Goal: Task Accomplishment & Management: Complete application form

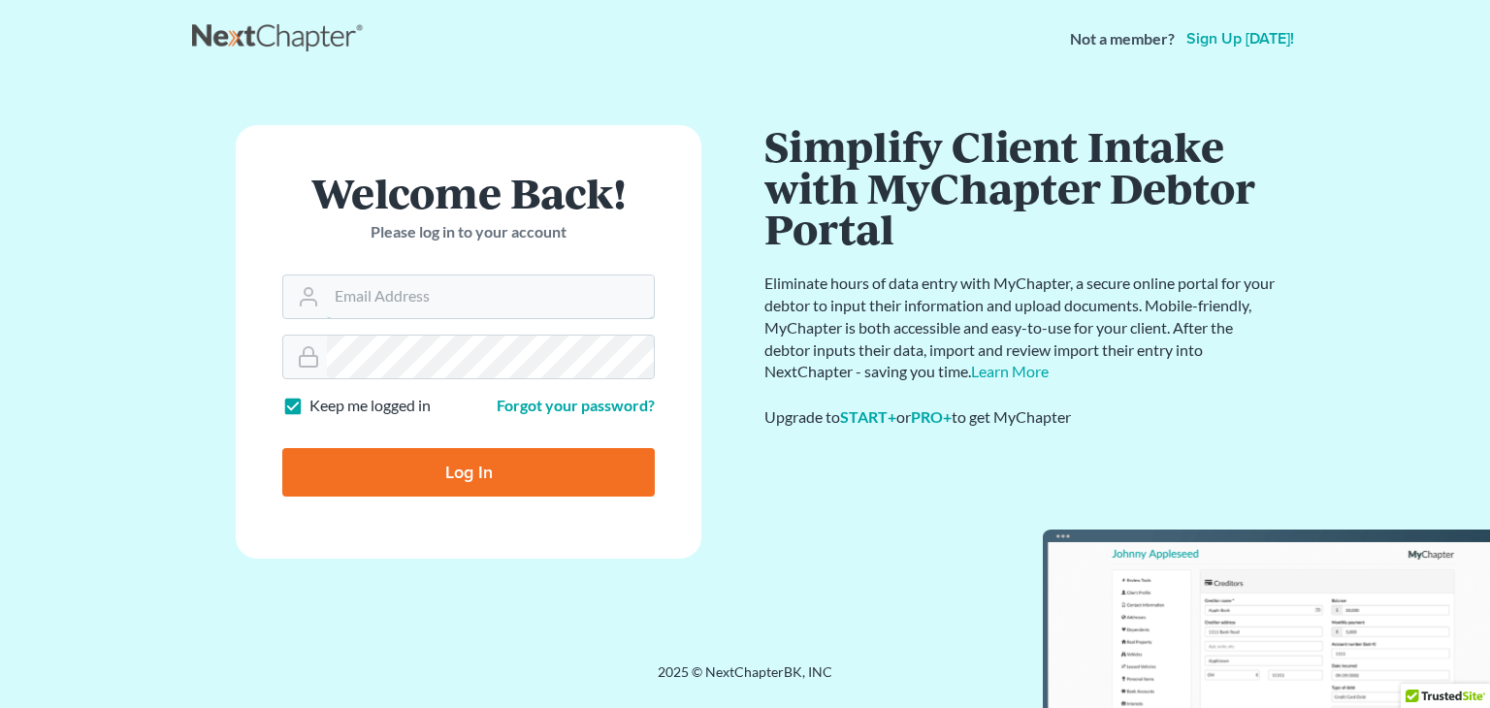
type input "GulleyLaw@gmail.com"
click at [490, 474] on input "Log In" at bounding box center [468, 472] width 372 height 49
type input "Thinking..."
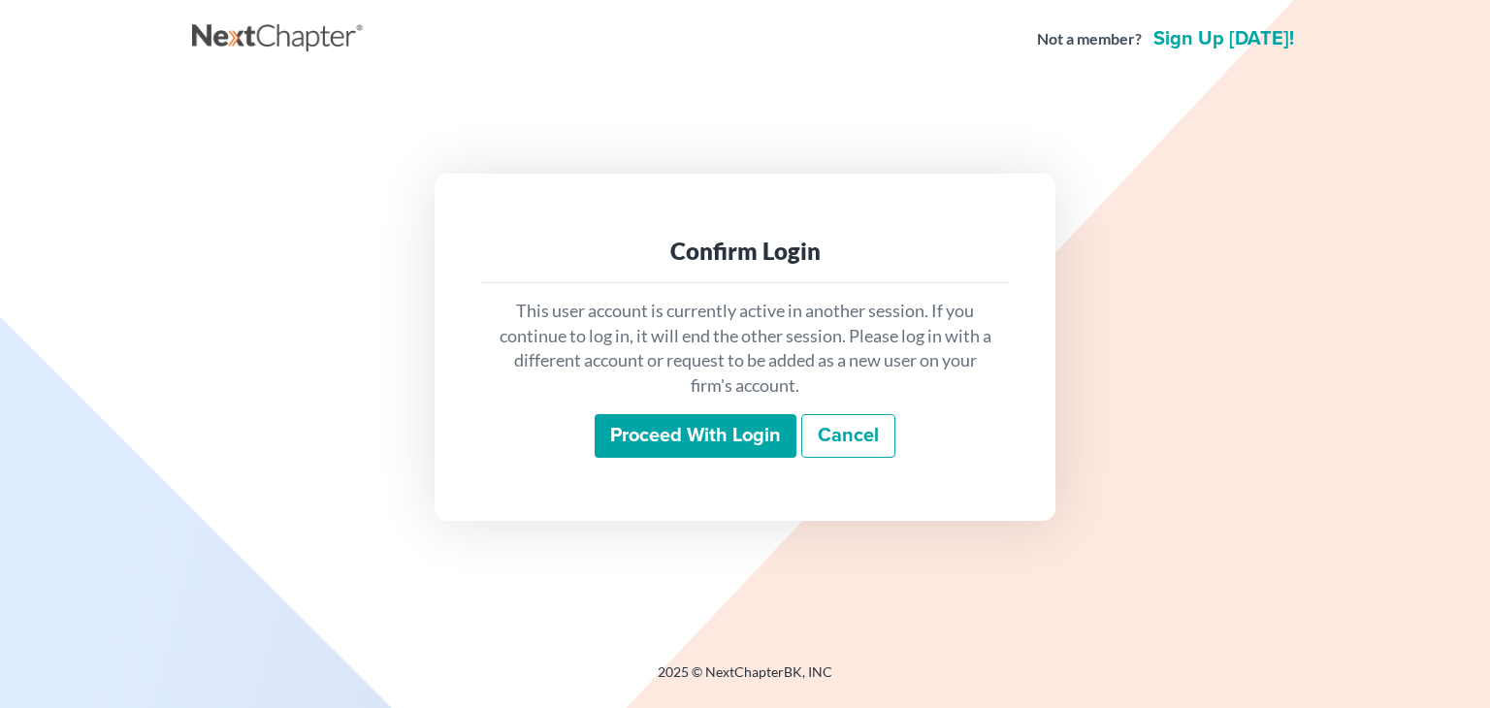
click at [679, 432] on input "Proceed with login" at bounding box center [696, 436] width 202 height 45
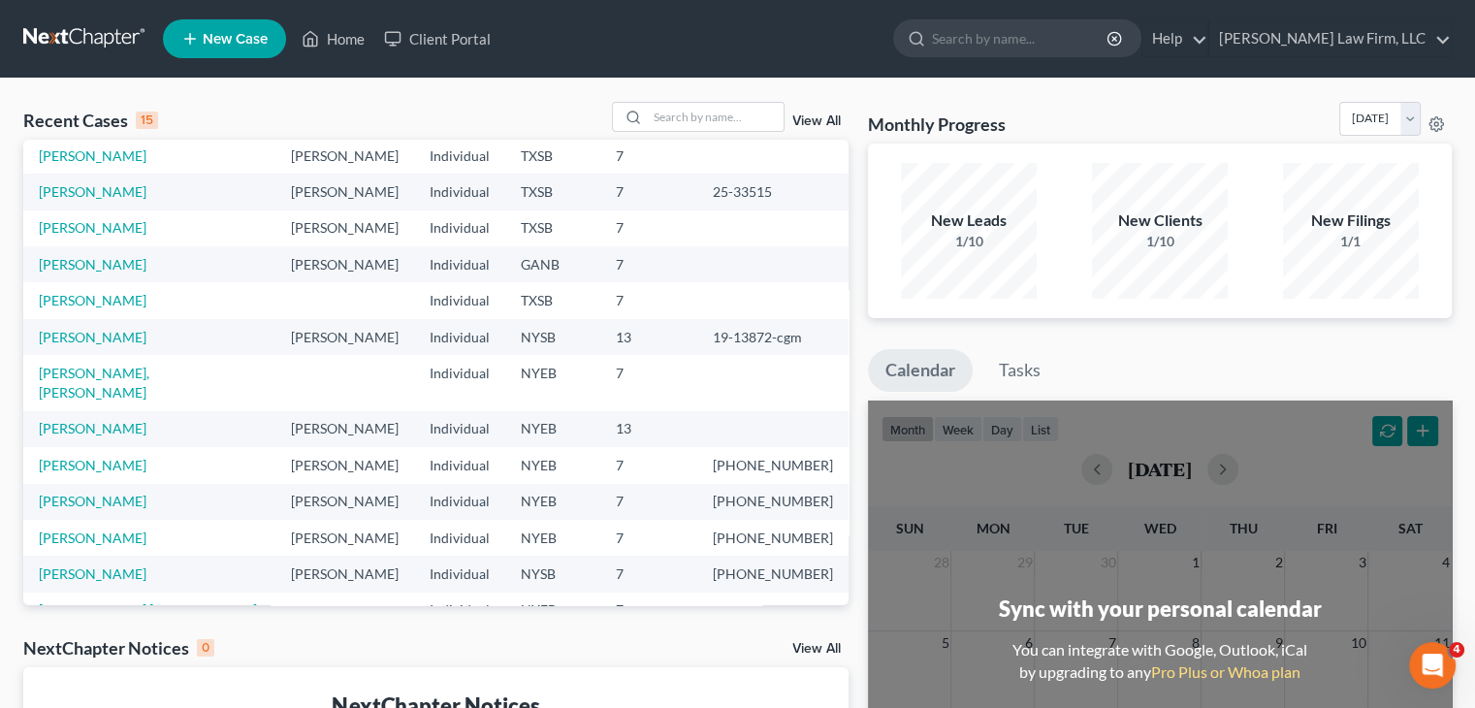
scroll to position [133, 0]
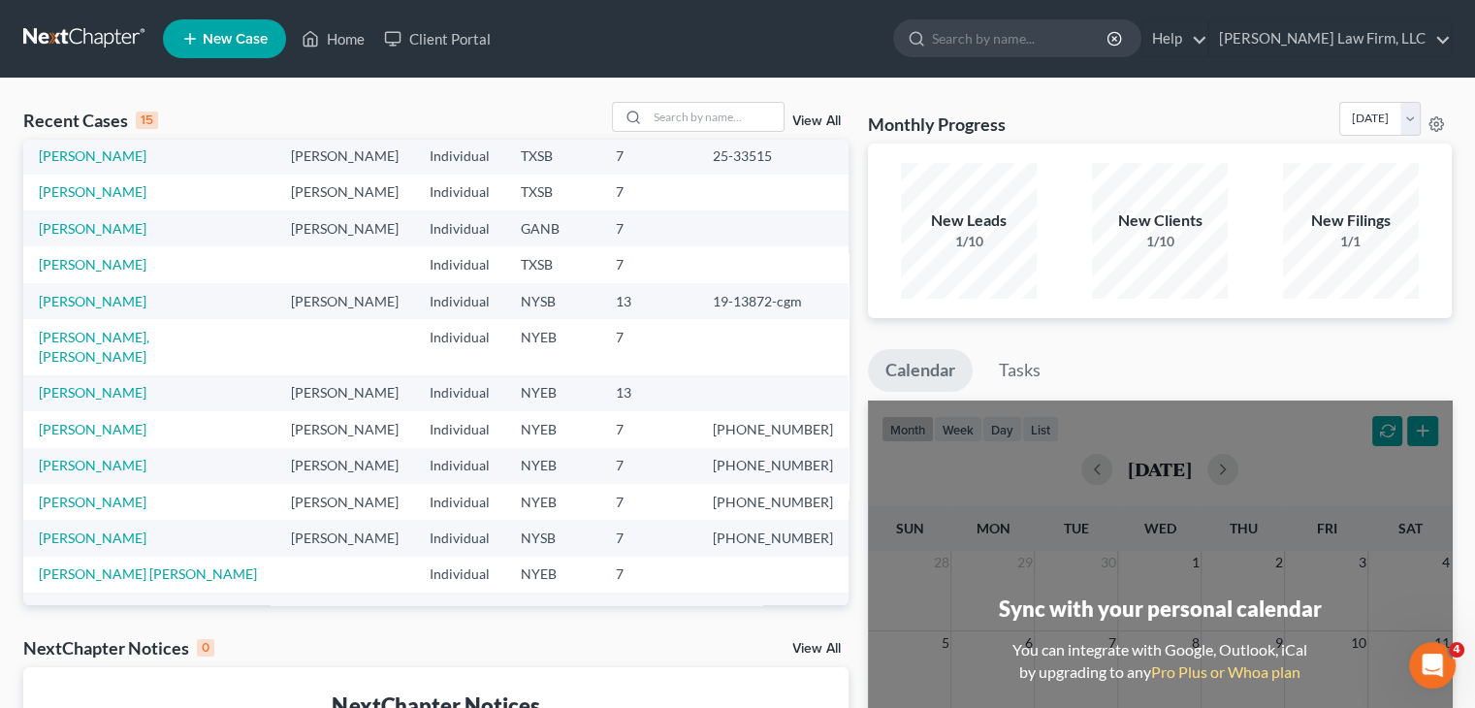
click at [240, 40] on span "New Case" at bounding box center [235, 39] width 65 height 15
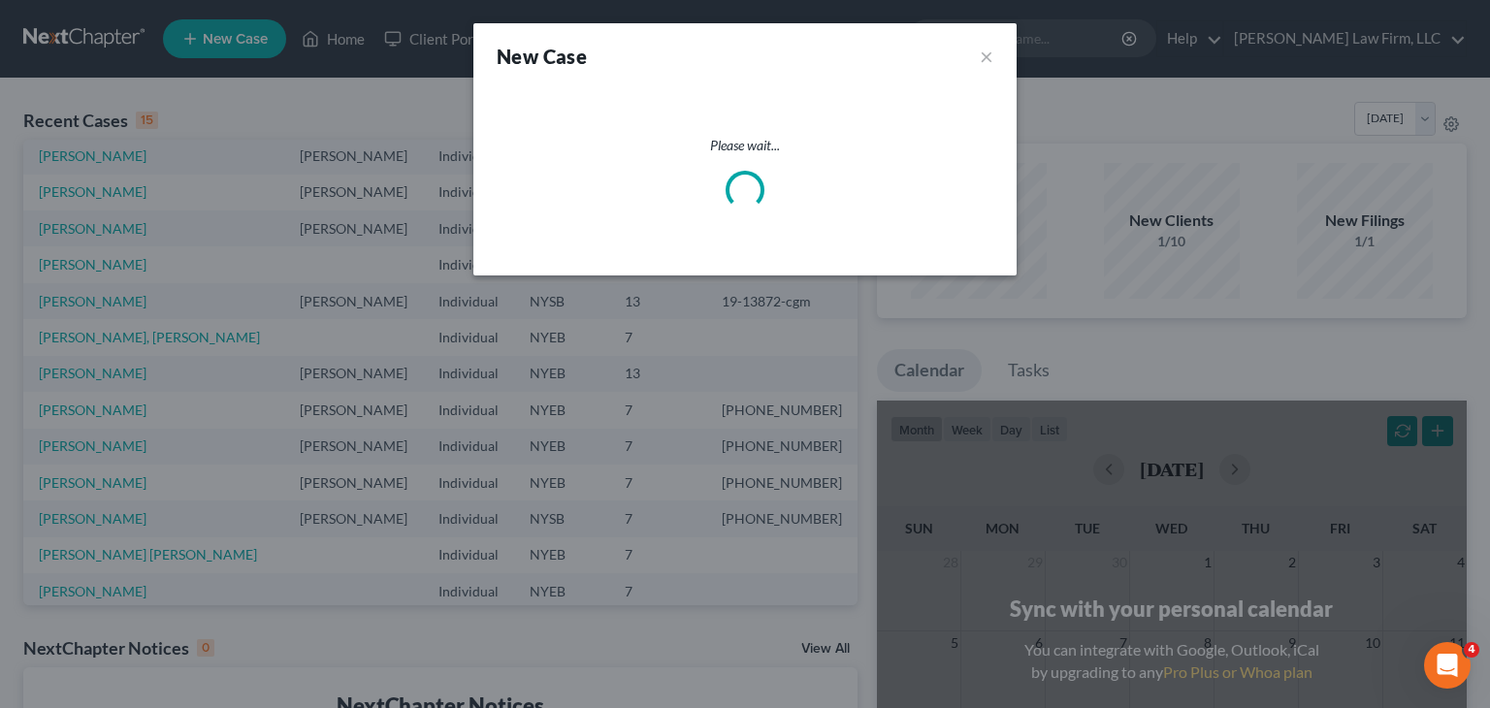
select select "53"
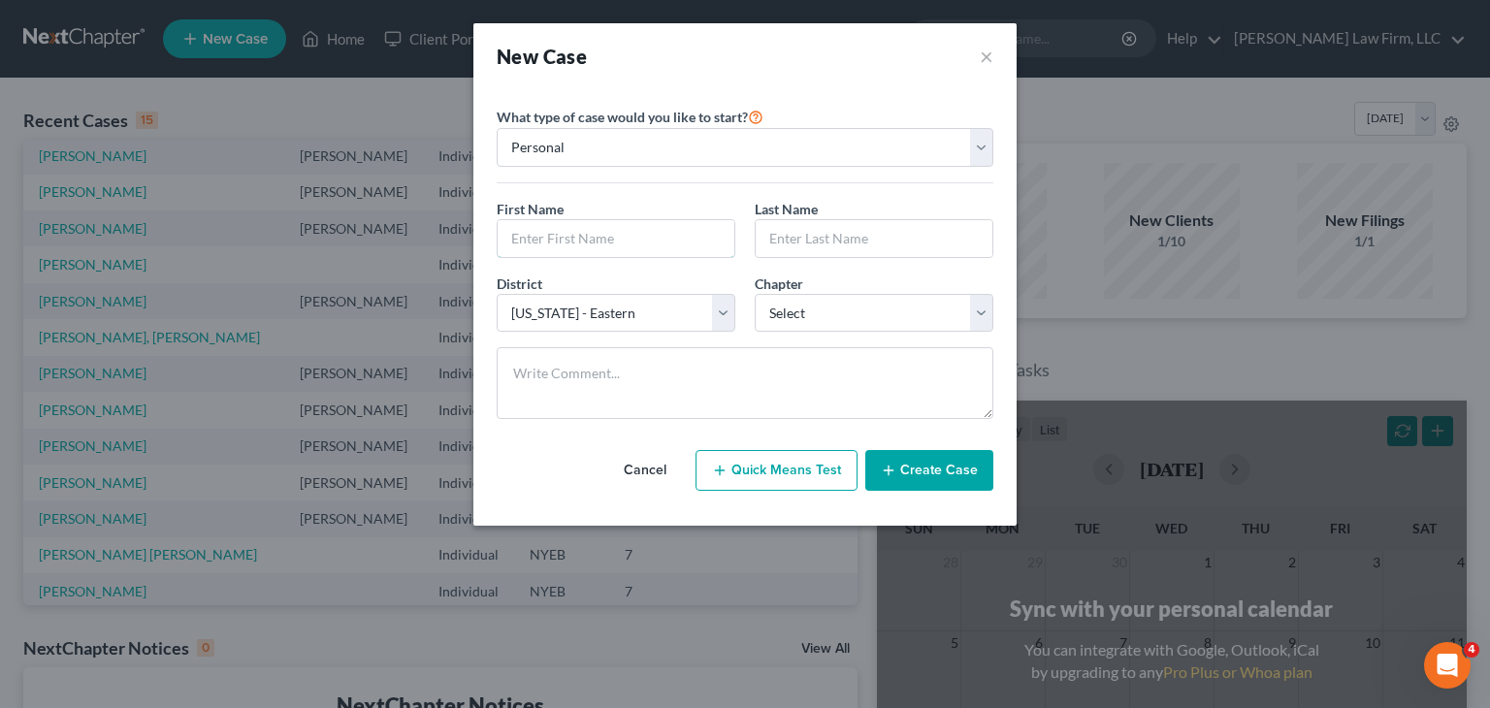
click at [575, 242] on input "text" at bounding box center [616, 238] width 237 height 37
type input "Jimena"
type input "Hernandez"
click at [631, 316] on select "Select Alabama - Middle Alabama - Northern Alabama - Southern Alaska Arizona Ar…" at bounding box center [616, 313] width 239 height 39
select select "79"
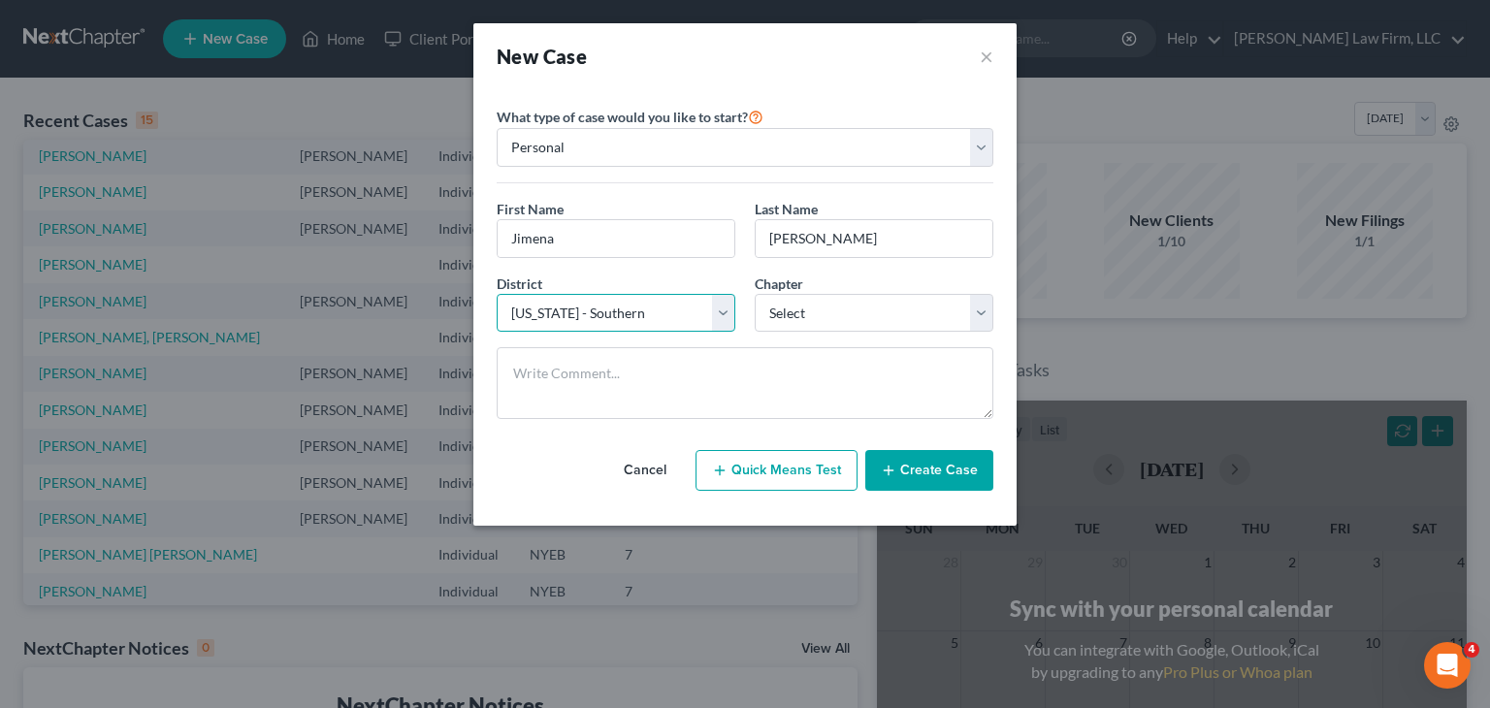
click at [497, 294] on select "Select Alabama - Middle Alabama - Northern Alabama - Southern Alaska Arizona Ar…" at bounding box center [616, 313] width 239 height 39
click at [873, 333] on div "District * Select Alabama - Middle Alabama - Northern Alabama - Southern Alaska…" at bounding box center [745, 311] width 516 height 75
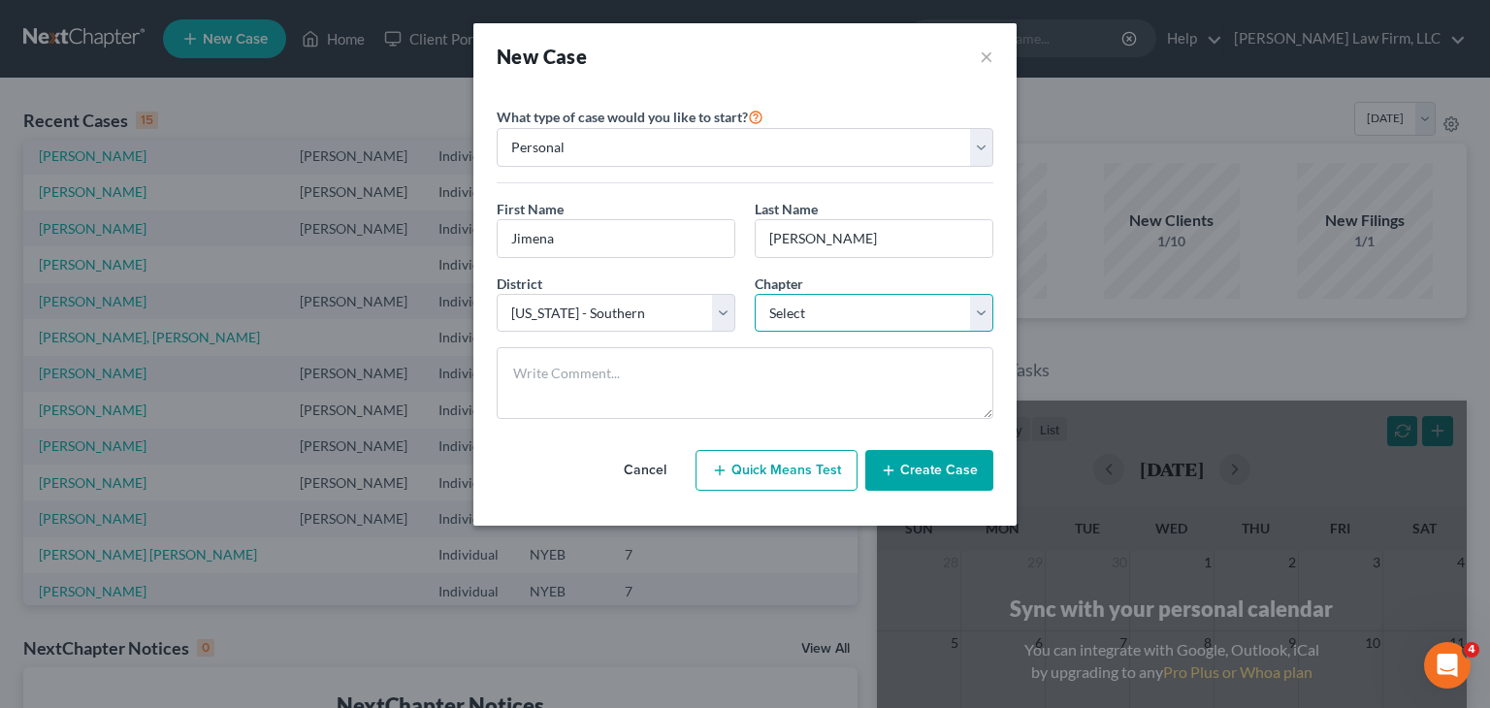
click at [878, 301] on select "Select 7 11 12 13" at bounding box center [874, 313] width 239 height 39
select select "0"
click at [755, 294] on select "Select 7 11 12 13" at bounding box center [874, 313] width 239 height 39
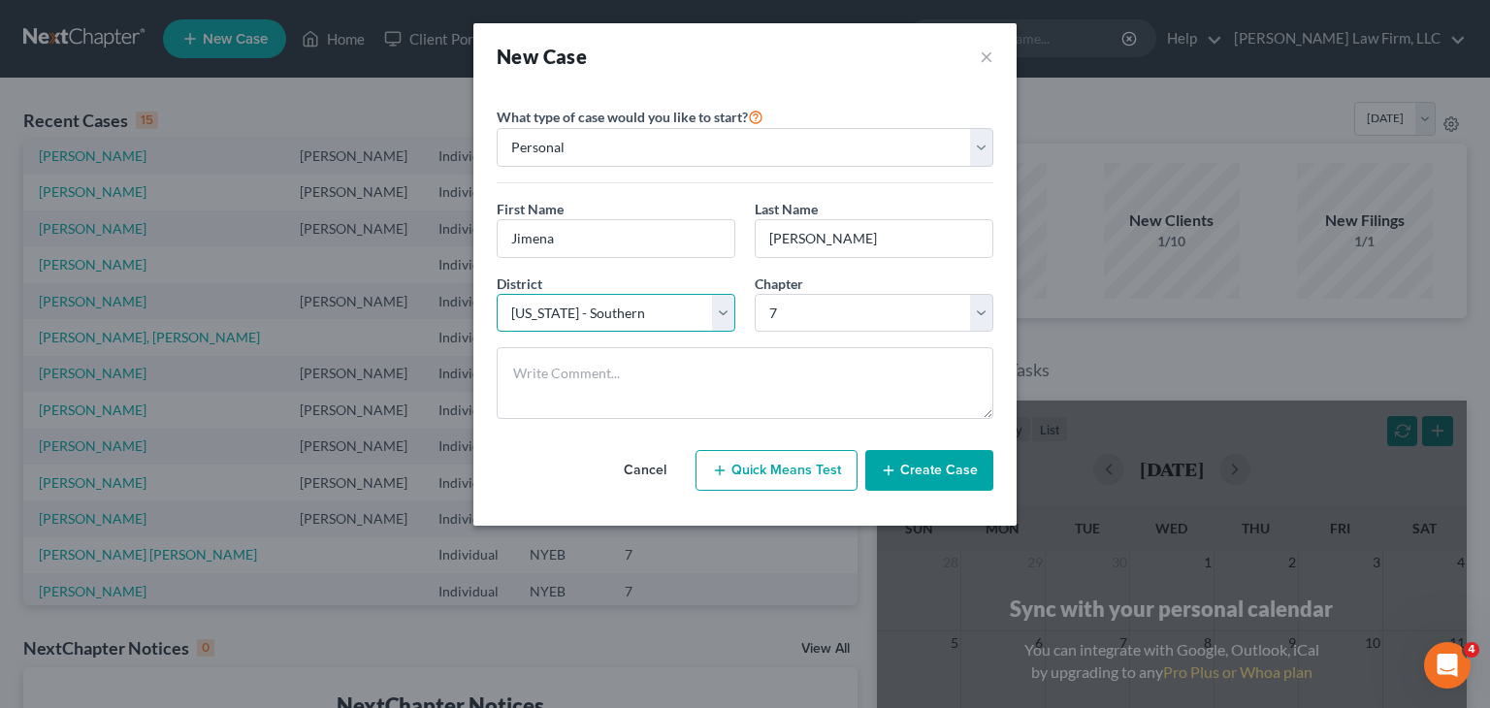
click at [596, 307] on select "Select Alabama - Middle Alabama - Northern Alabama - Southern Alaska Arizona Ar…" at bounding box center [616, 313] width 239 height 39
select select "19"
click at [497, 294] on select "Select Alabama - Middle Alabama - Northern Alabama - Southern Alaska Arizona Ar…" at bounding box center [616, 313] width 239 height 39
click at [934, 472] on button "Create Case" at bounding box center [929, 470] width 128 height 41
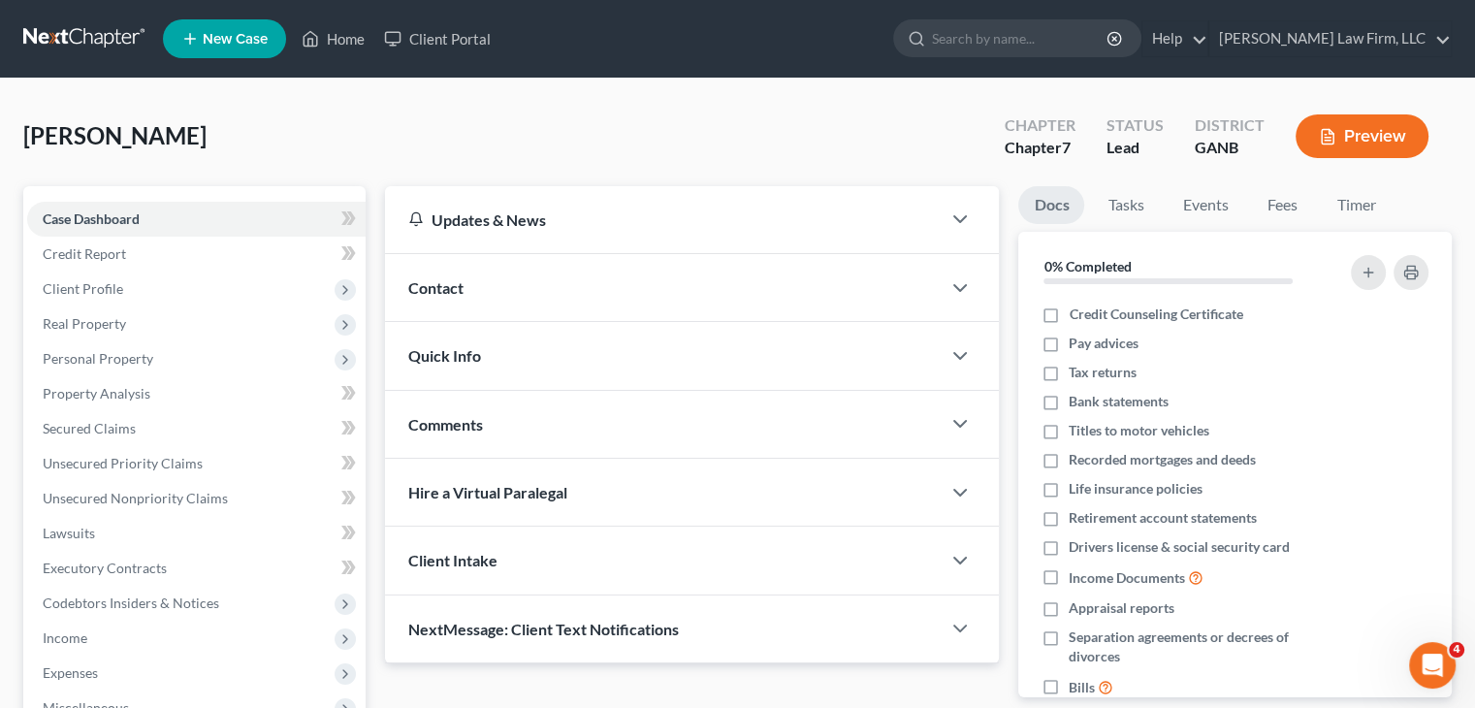
click at [91, 281] on span "Client Profile" at bounding box center [83, 288] width 81 height 16
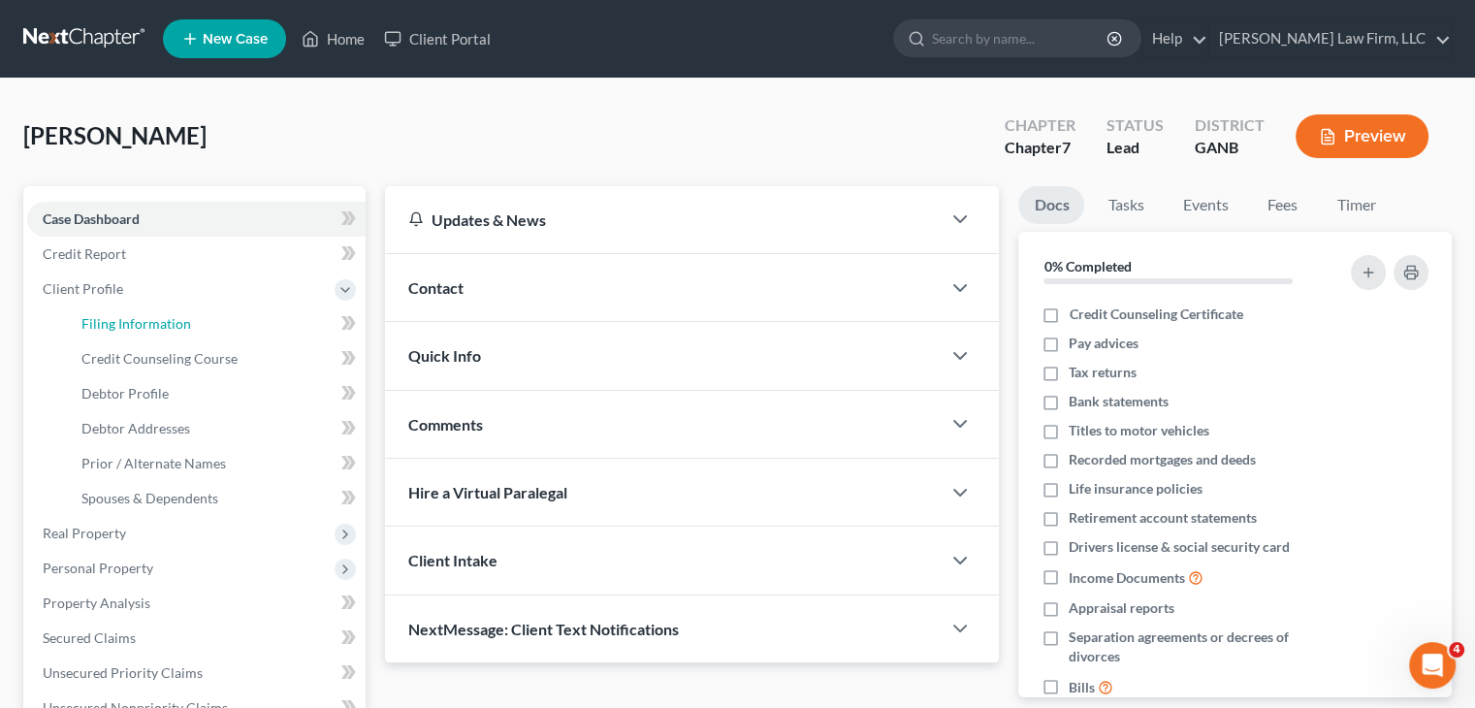
click at [179, 319] on span "Filing Information" at bounding box center [136, 323] width 110 height 16
select select "1"
select select "0"
select select "19"
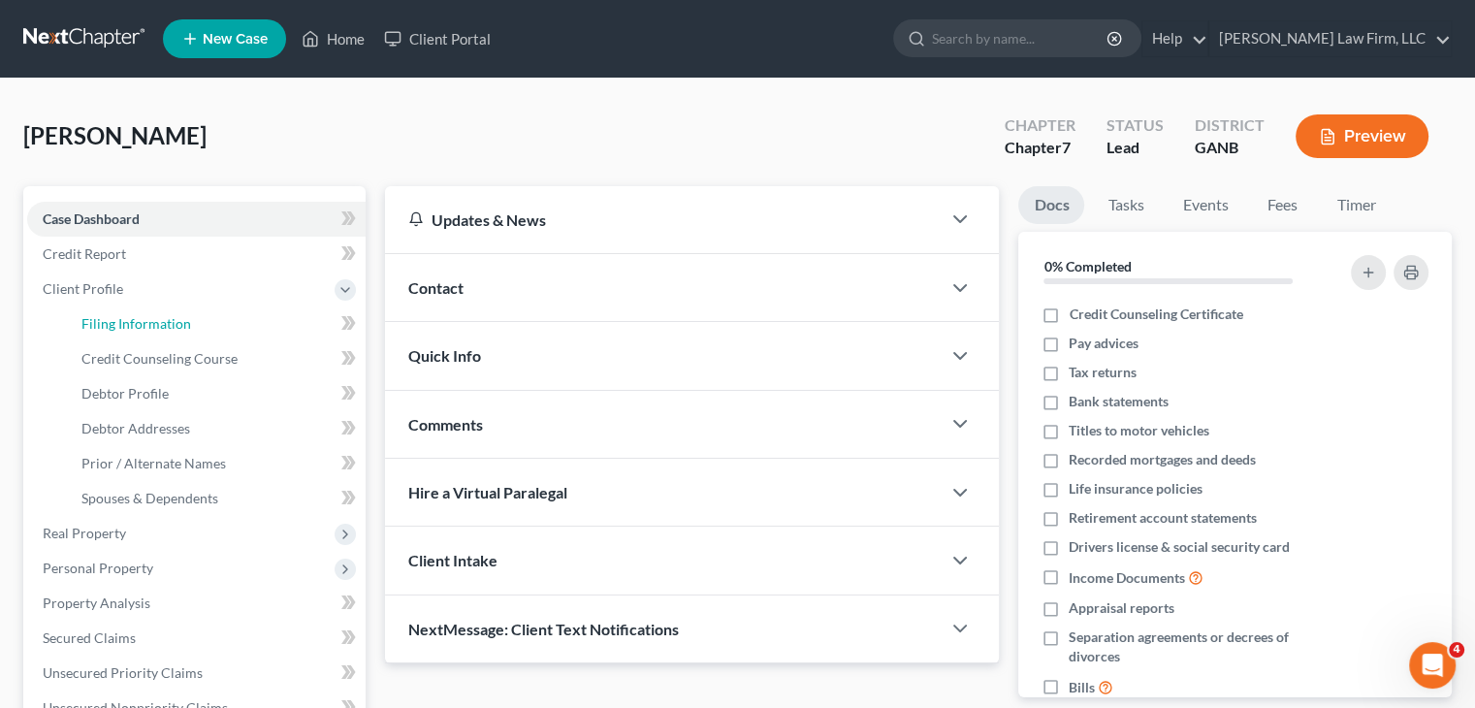
select select "10"
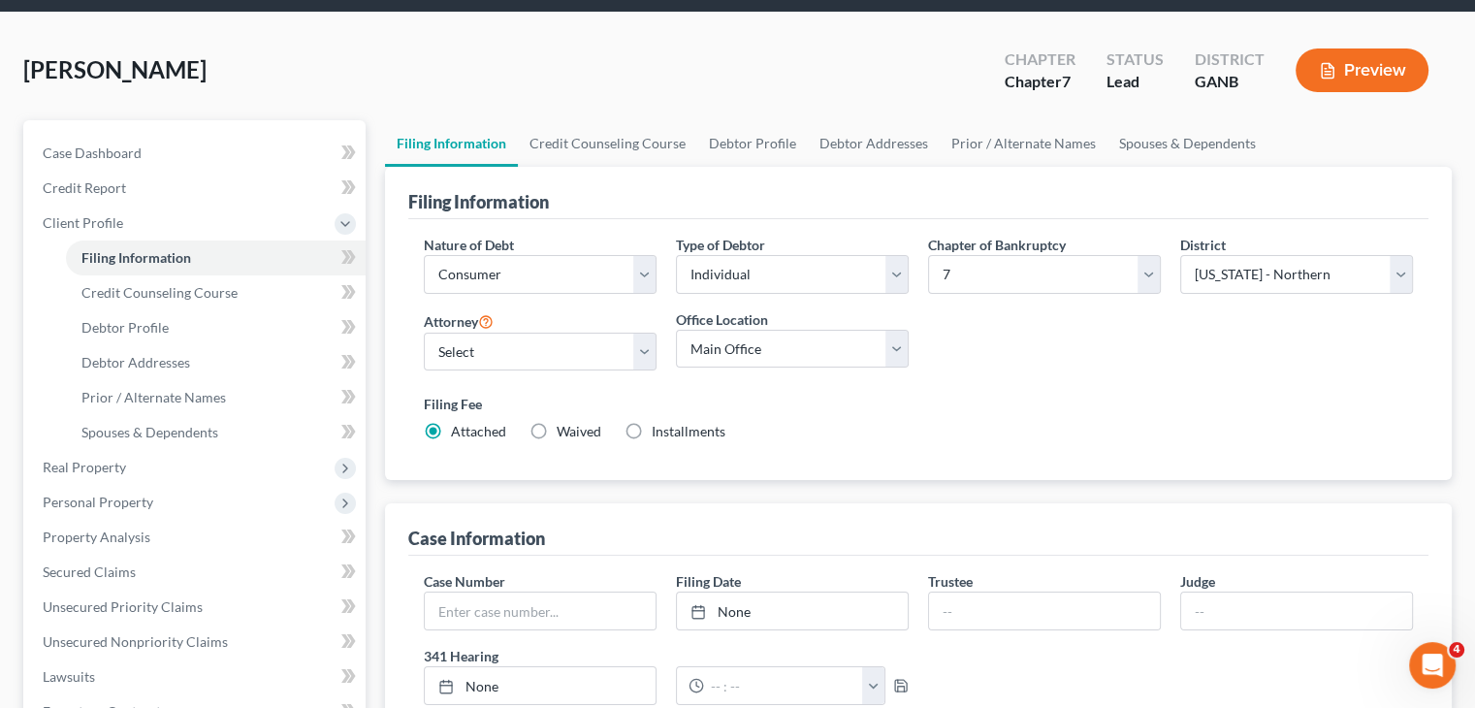
scroll to position [97, 0]
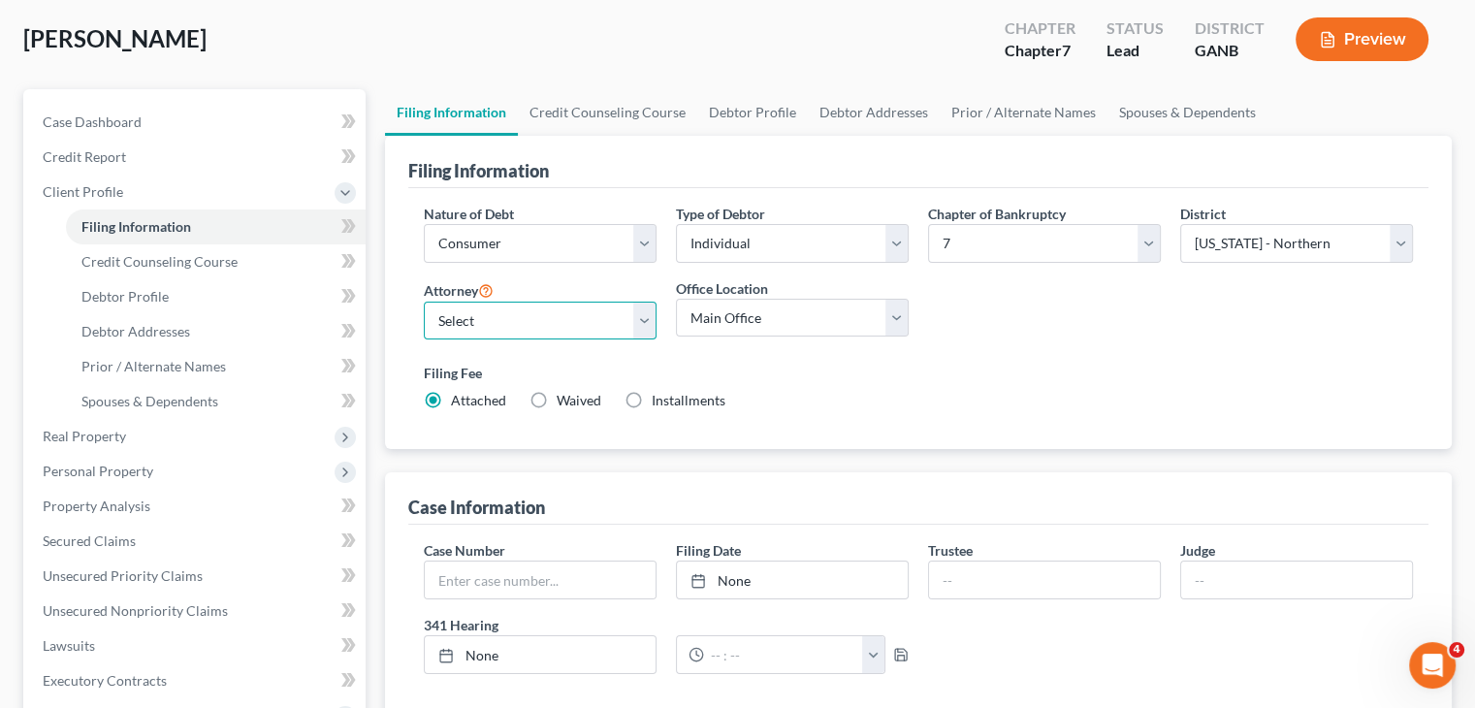
click at [529, 321] on select "Select Miechia Gulley - NYEB Miechia Gulley - GANB Miechia Gulley - NYSB Miechi…" at bounding box center [540, 321] width 233 height 39
select select "1"
click at [424, 302] on select "Select Miechia Gulley - NYEB Miechia Gulley - GANB Miechia Gulley - NYSB Miechi…" at bounding box center [540, 321] width 233 height 39
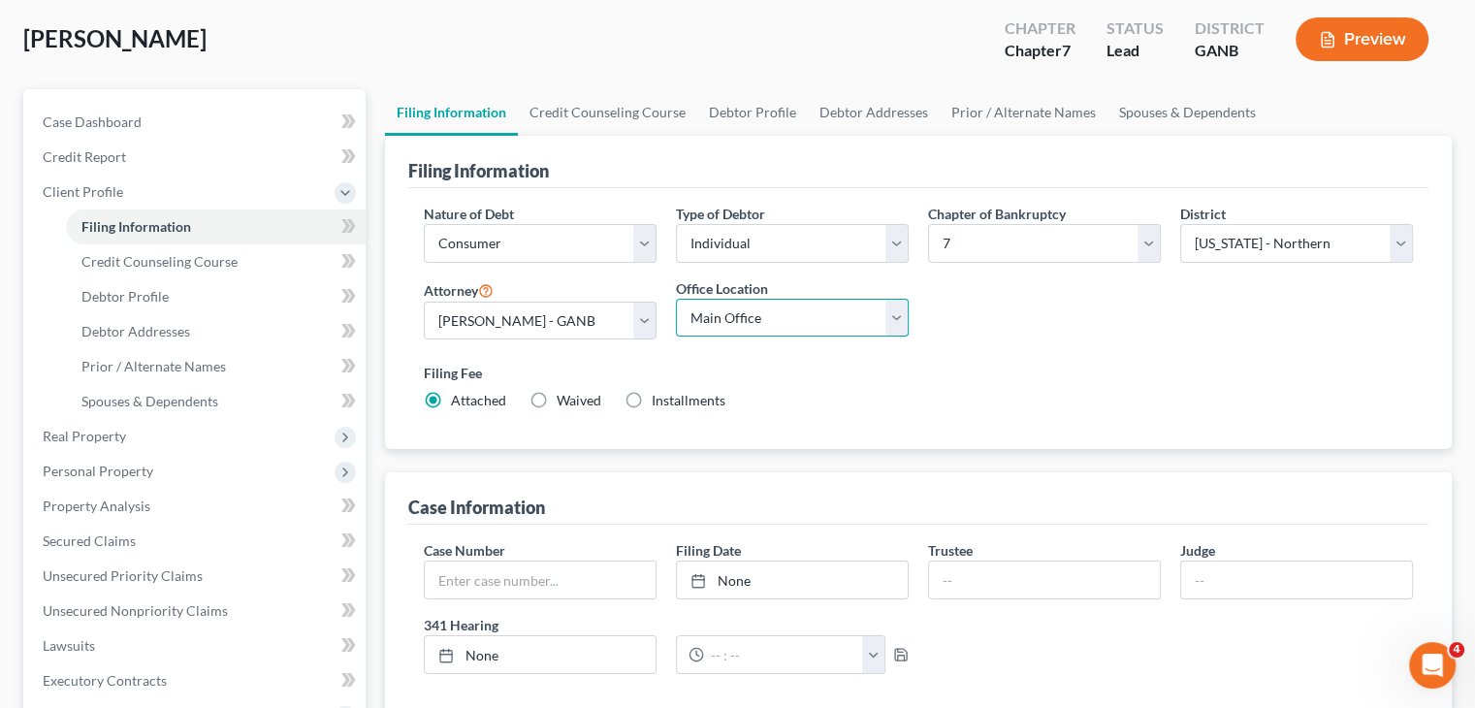
click at [907, 314] on select "Main Office GA BK GA BK The Gulley Law Firm, LLC" at bounding box center [792, 318] width 233 height 39
click at [904, 314] on select "Main Office GA BK GA BK The Gulley Law Firm, LLC" at bounding box center [792, 318] width 233 height 39
click at [899, 319] on select "Main Office GA BK GA BK The Gulley Law Firm, LLC" at bounding box center [792, 318] width 233 height 39
select select "0"
click at [676, 299] on select "Main Office GA BK GA BK The Gulley Law Firm, LLC" at bounding box center [792, 318] width 233 height 39
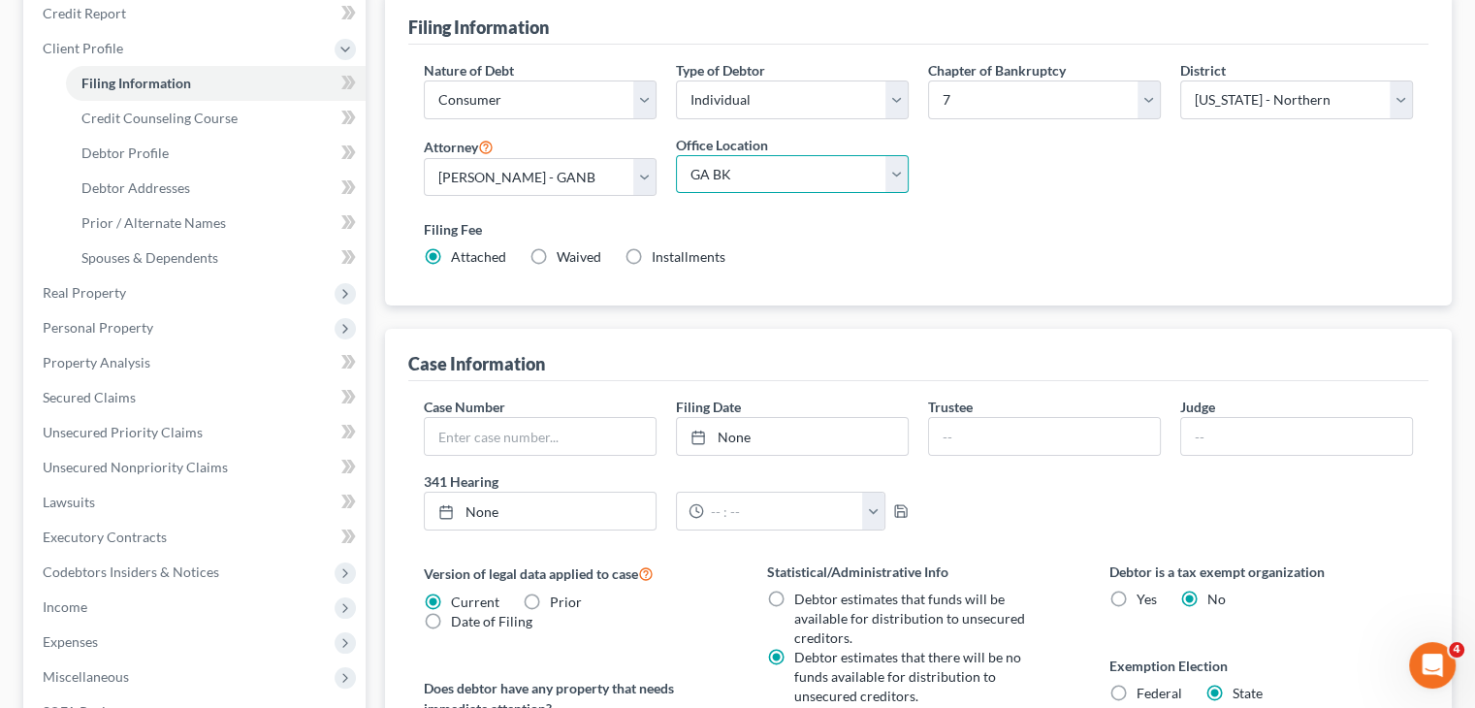
scroll to position [0, 0]
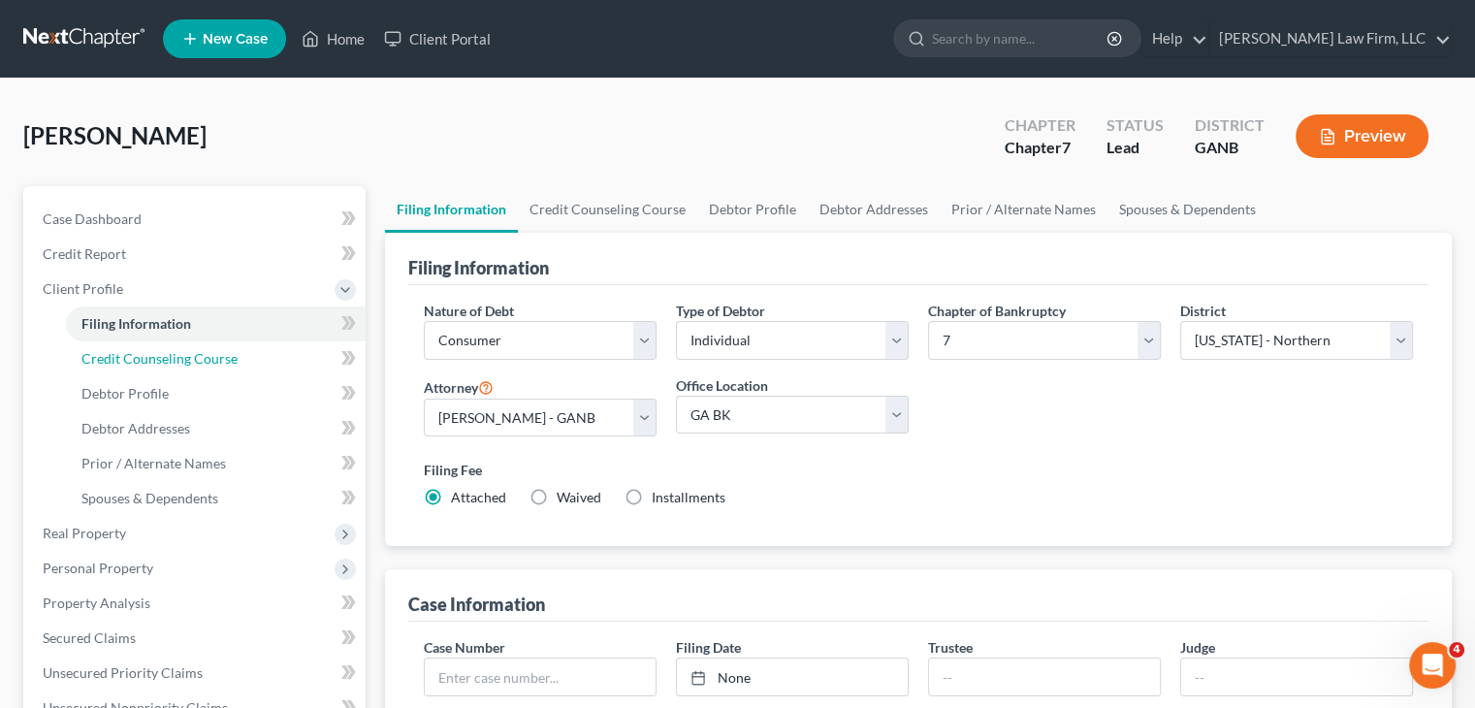
click at [188, 357] on span "Credit Counseling Course" at bounding box center [159, 358] width 156 height 16
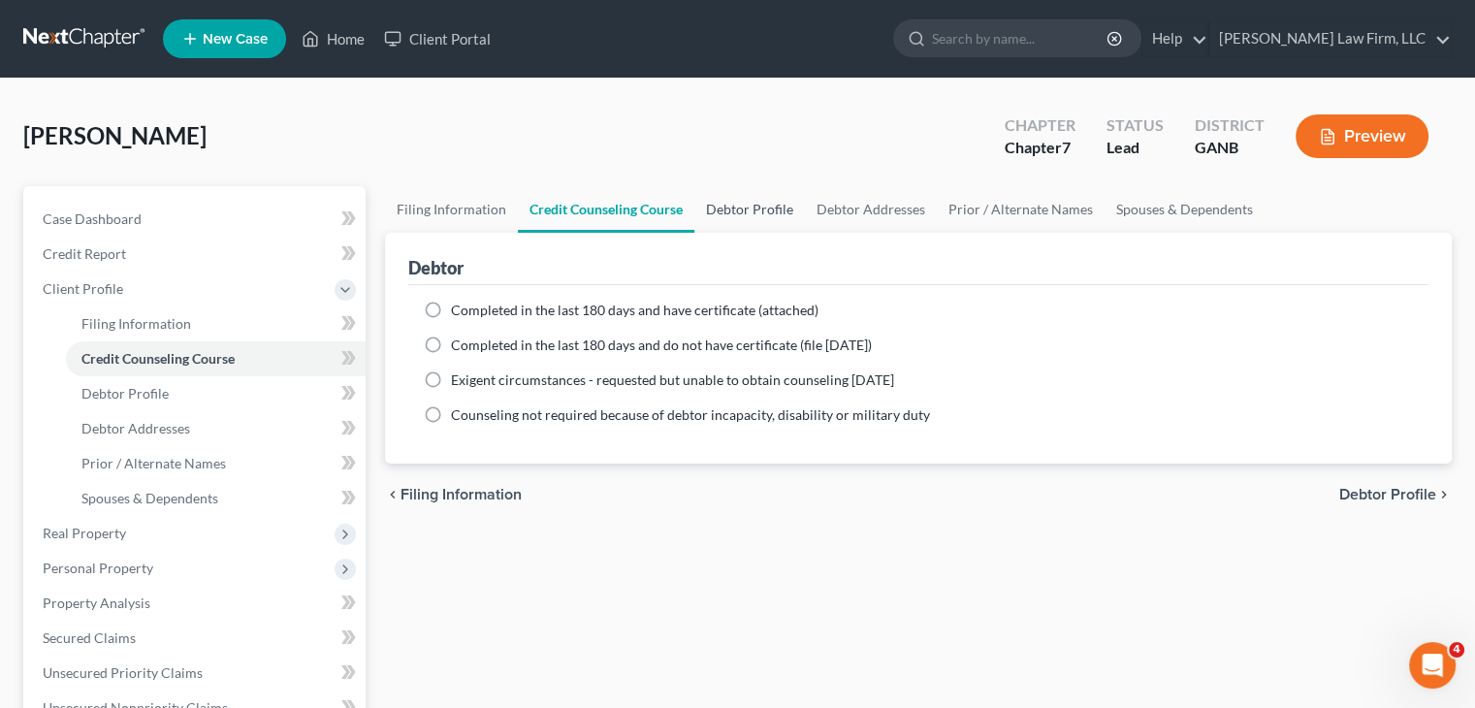
click at [755, 210] on link "Debtor Profile" at bounding box center [750, 209] width 111 height 47
select select "0"
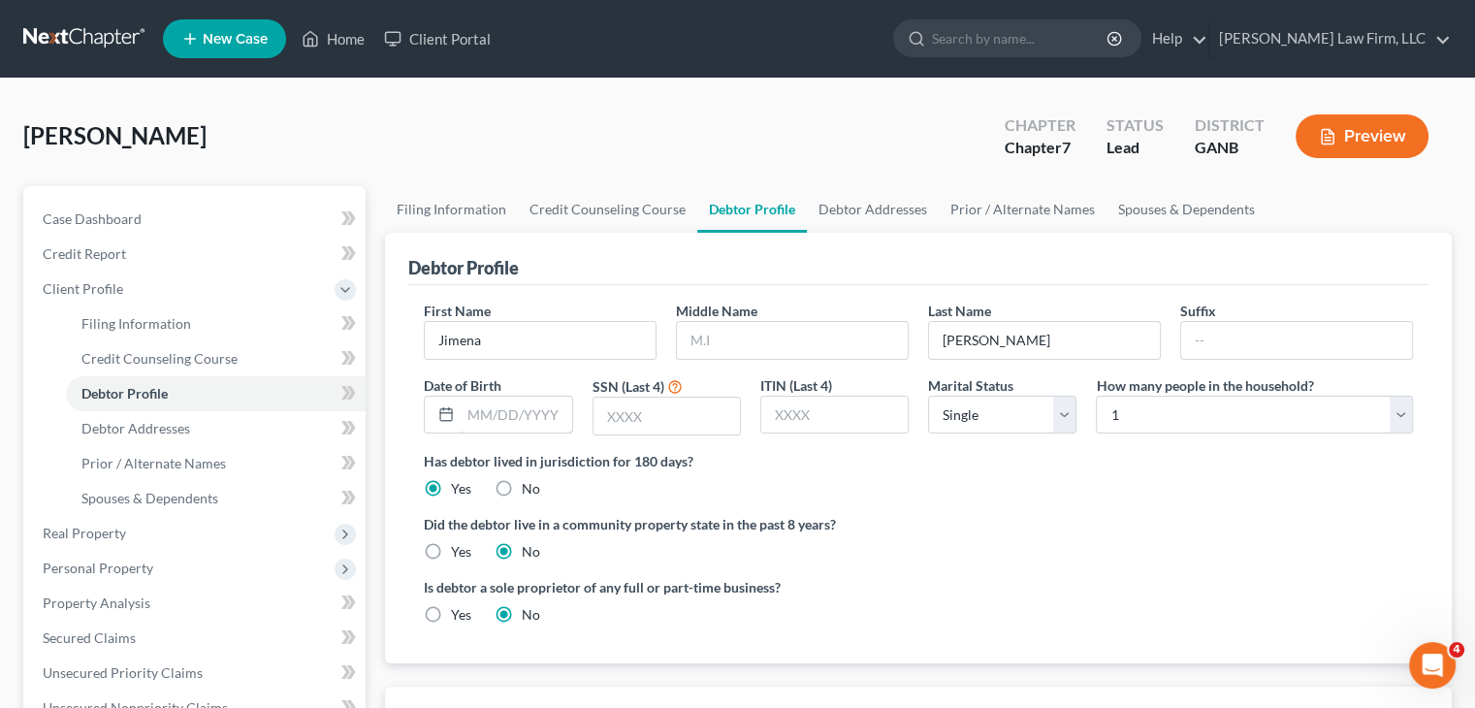
click at [492, 397] on input "text" at bounding box center [516, 415] width 111 height 37
click at [487, 412] on input "text" at bounding box center [516, 415] width 111 height 37
type input "11/16/1992"
type input "6367"
click at [1401, 417] on select "Select 1 2 3 4 5 6 7 8 9 10 11 12 13 14 15 16 17 18 19 20" at bounding box center [1254, 415] width 317 height 39
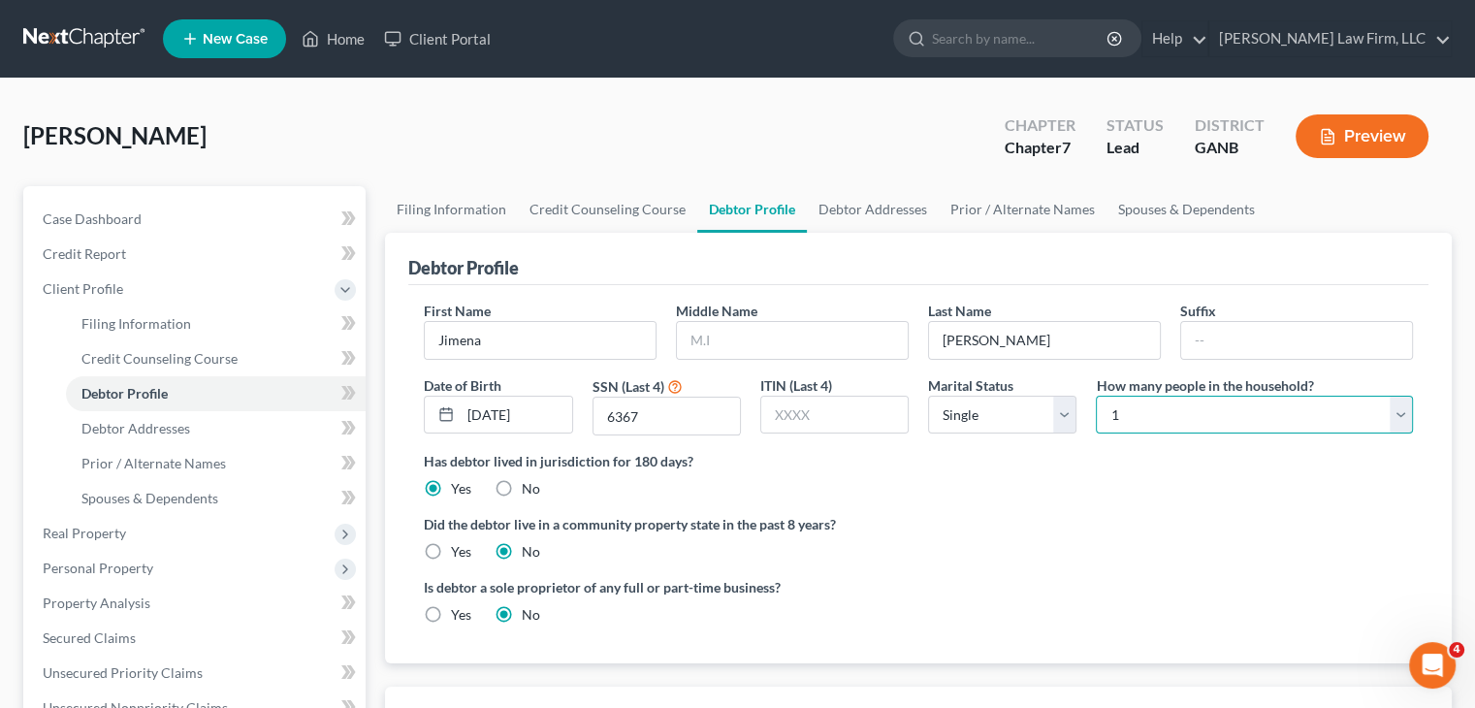
select select "3"
click at [1096, 396] on select "Select 1 2 3 4 5 6 7 8 9 10 11 12 13 14 15 16 17 18 19 20" at bounding box center [1254, 415] width 317 height 39
click at [1074, 596] on div "Is debtor a sole proprietor of any full or part-time business? Yes No" at bounding box center [918, 608] width 1009 height 63
click at [895, 216] on link "Debtor Addresses" at bounding box center [873, 209] width 132 height 47
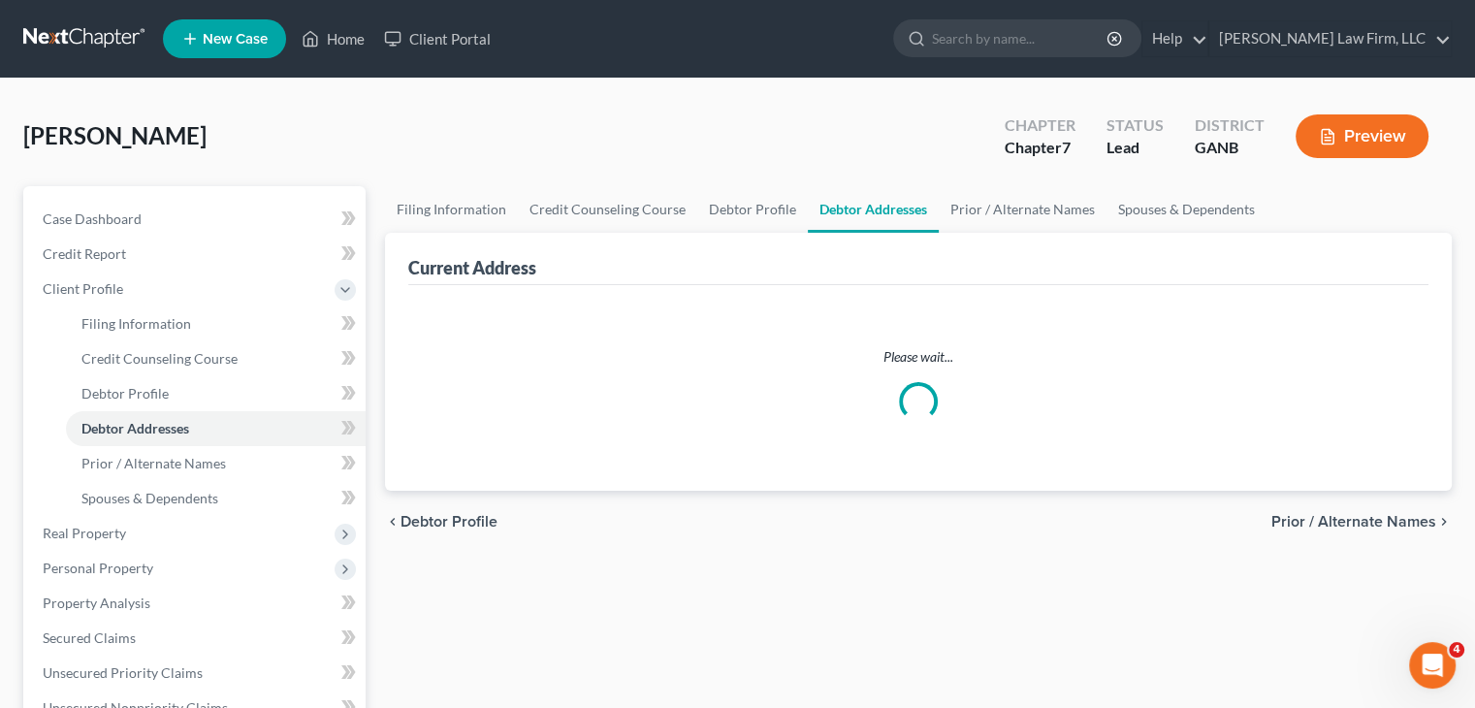
select select "0"
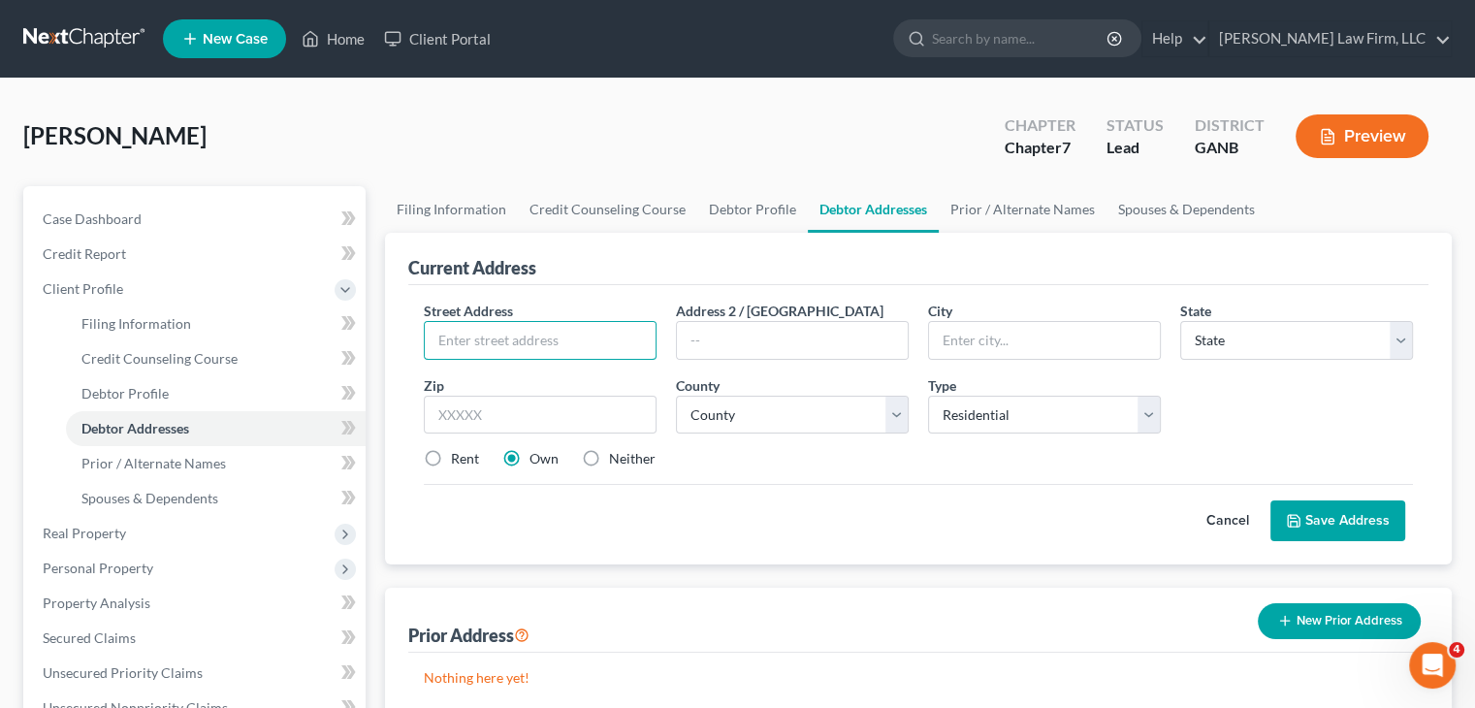
click at [508, 350] on input "text" at bounding box center [540, 340] width 231 height 37
click at [477, 342] on input "text" at bounding box center [540, 340] width 231 height 37
type input "1129 Victoria Walk Ln"
click at [1003, 346] on input "text" at bounding box center [1044, 340] width 231 height 37
type input "Dacula"
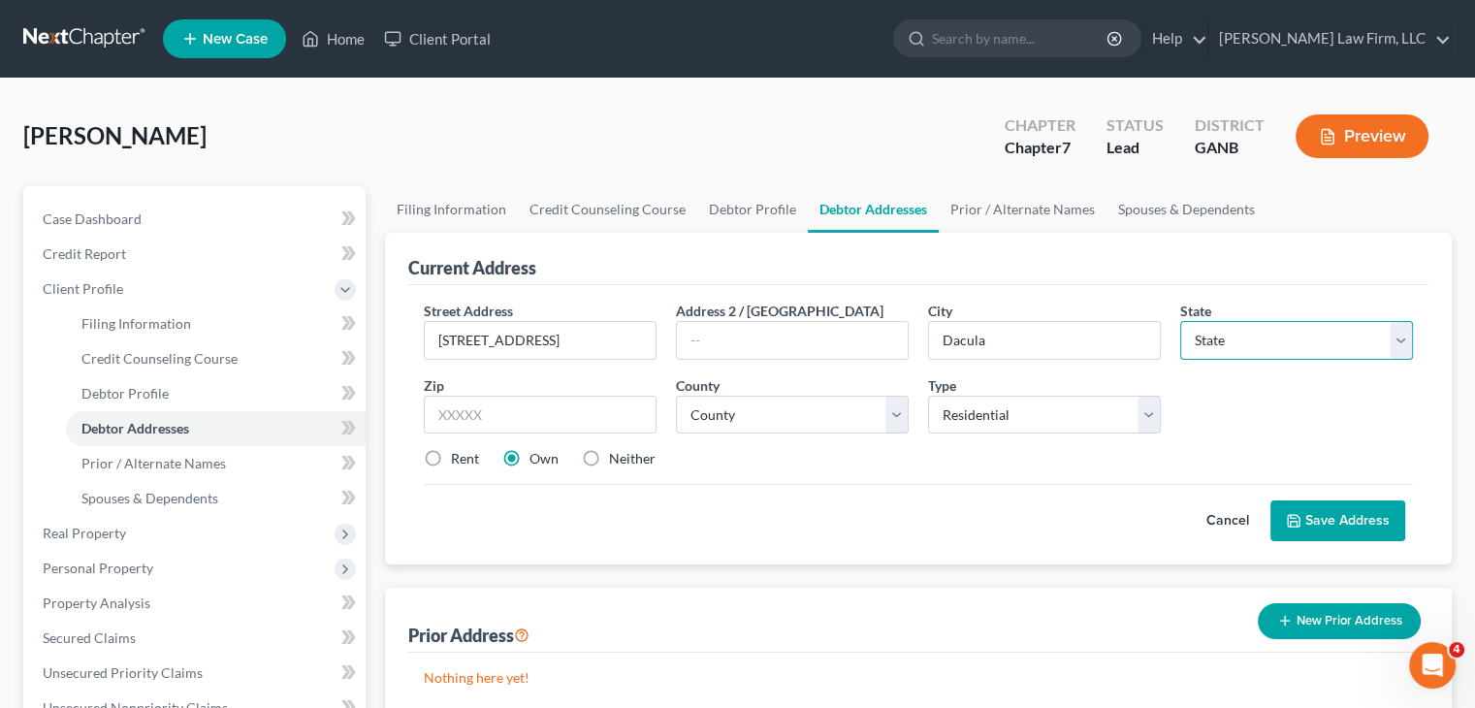
select select "10"
type input "30019"
click at [815, 408] on select "County Appling County Atkinson County Bacon County Baker County Baldwin County …" at bounding box center [792, 415] width 233 height 39
click at [1080, 417] on select "Select Residential Mailing Rental Business" at bounding box center [1044, 415] width 233 height 39
click at [928, 396] on select "Select Residential Mailing Rental Business" at bounding box center [1044, 415] width 233 height 39
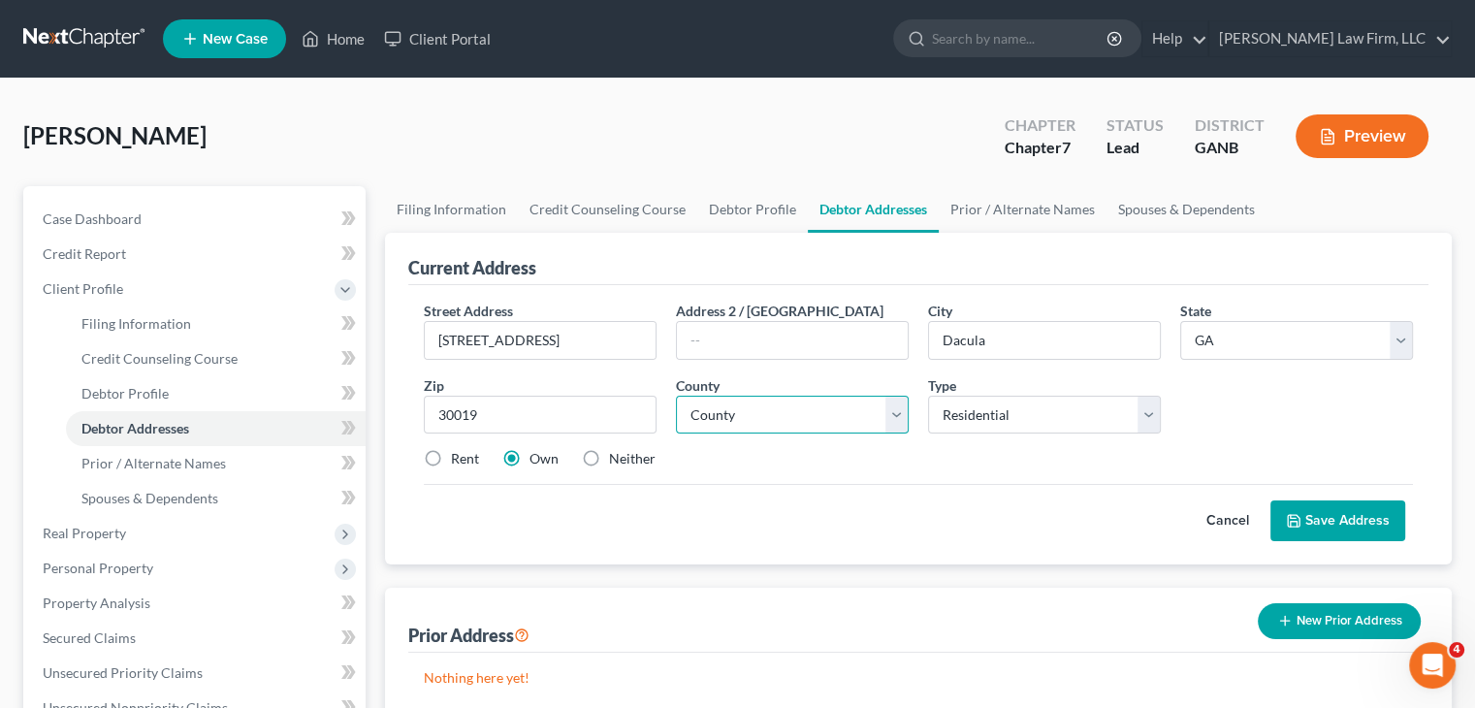
click at [850, 427] on select "County Appling County Atkinson County Bacon County Baker County Baldwin County …" at bounding box center [792, 415] width 233 height 39
select select "66"
click at [676, 396] on select "County Appling County Atkinson County Bacon County Baker County Baldwin County …" at bounding box center [792, 415] width 233 height 39
drag, startPoint x: 749, startPoint y: 476, endPoint x: 802, endPoint y: 477, distance: 53.4
click at [750, 476] on div "Street Address * 1129 Victoria Walk Ln Address 2 / PO Box City * Dacula State *…" at bounding box center [918, 393] width 1009 height 184
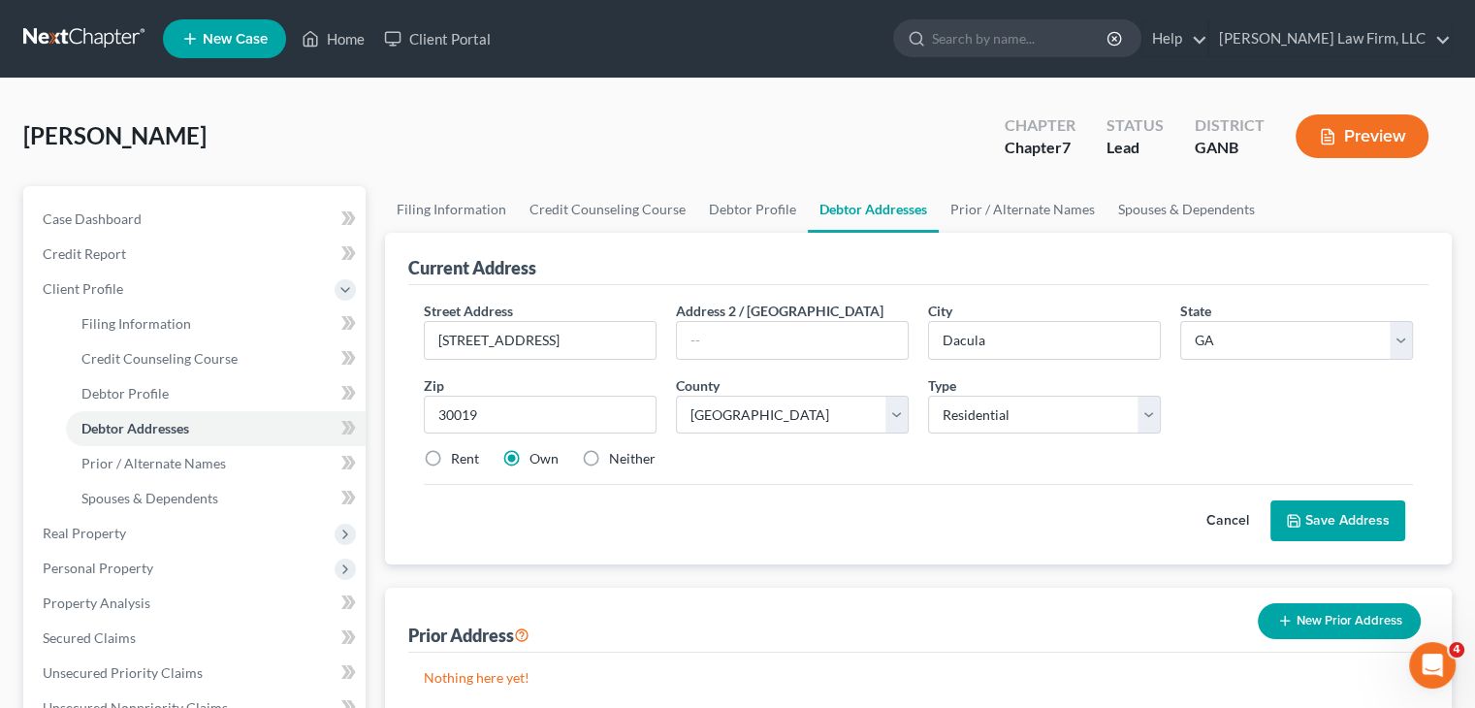
click at [1352, 529] on button "Save Address" at bounding box center [1338, 521] width 135 height 41
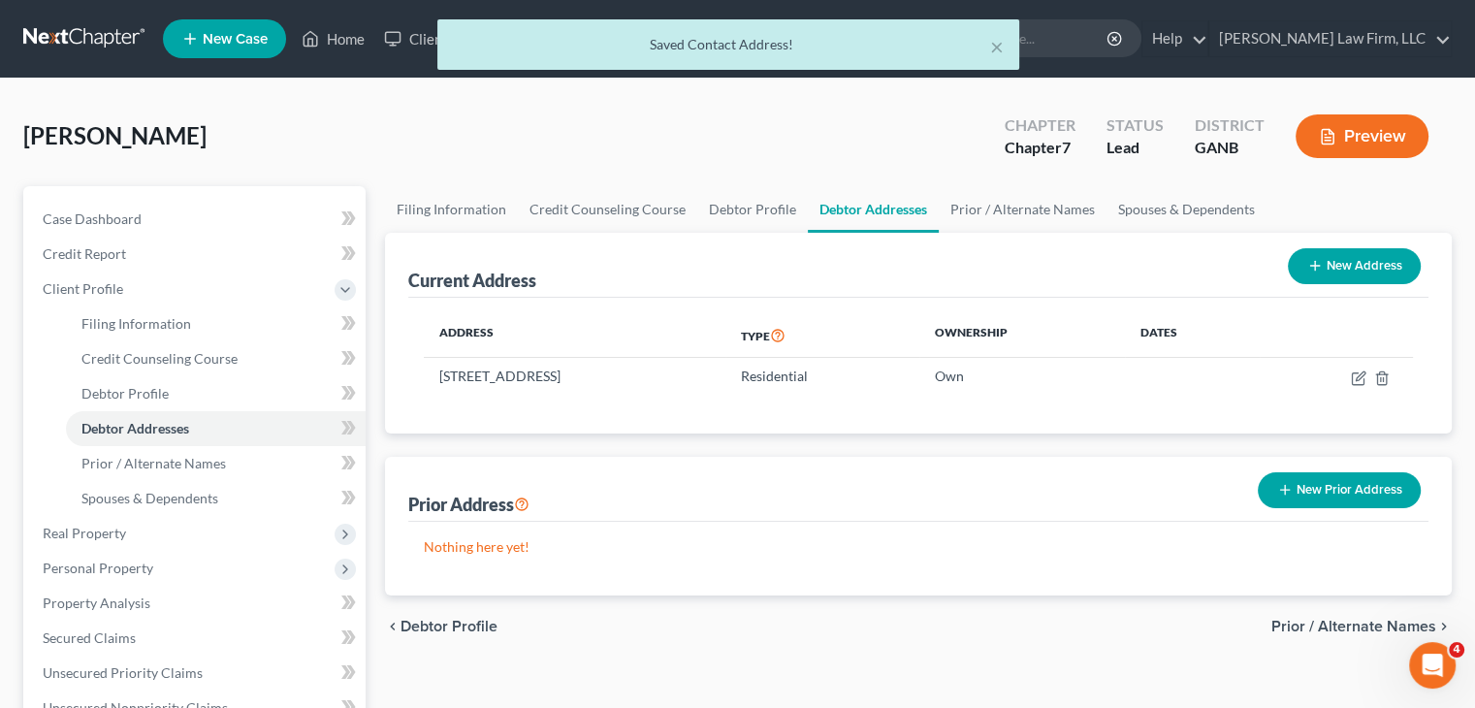
click at [1384, 494] on button "New Prior Address" at bounding box center [1339, 490] width 163 height 36
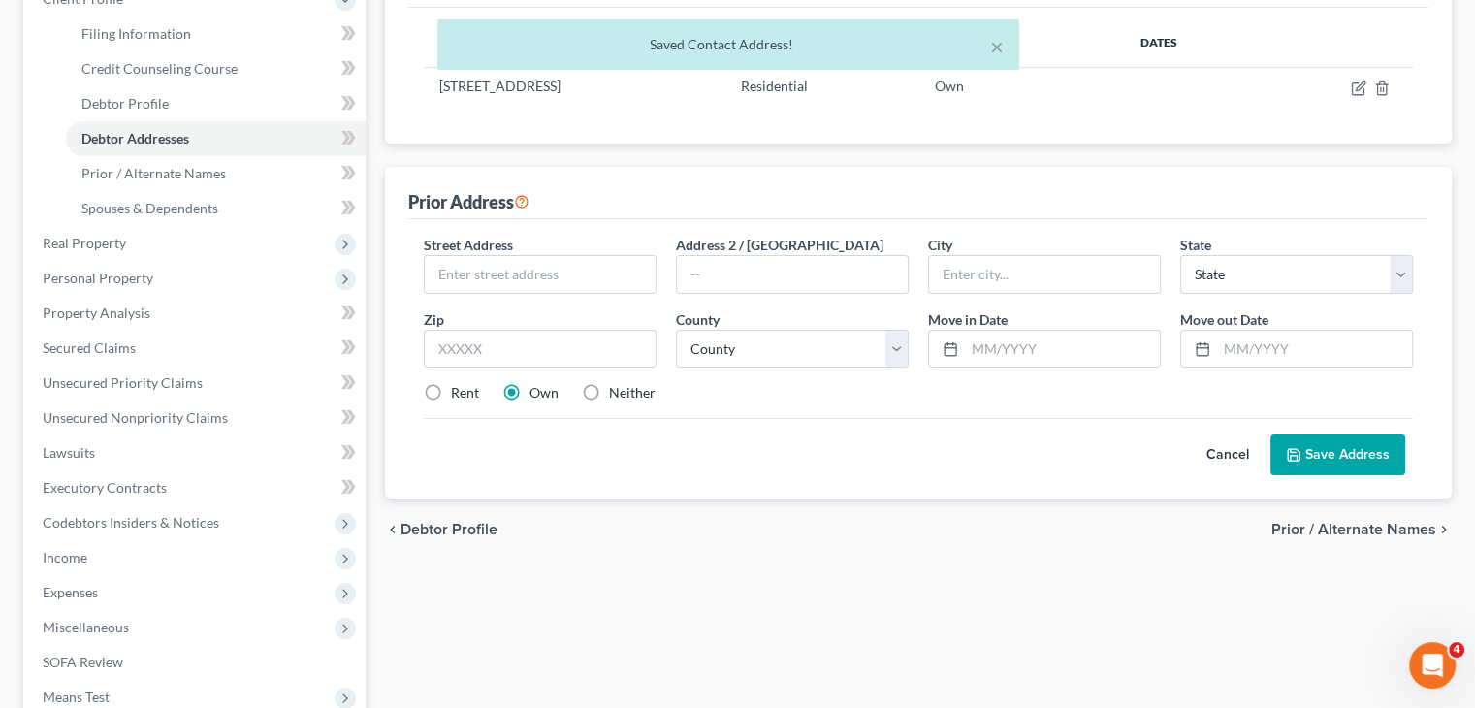
scroll to position [291, 0]
click at [494, 278] on input "text" at bounding box center [540, 273] width 231 height 37
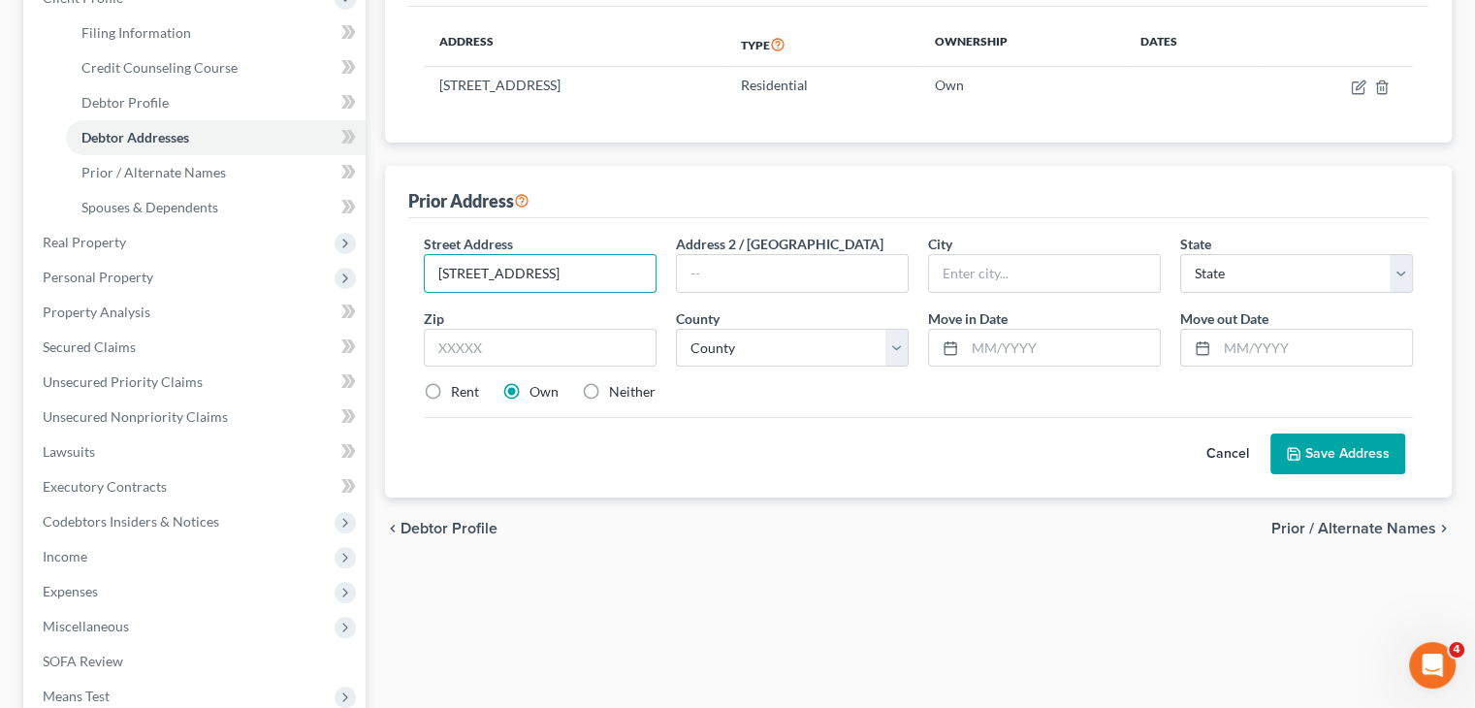
type input "439 Village Broad St"
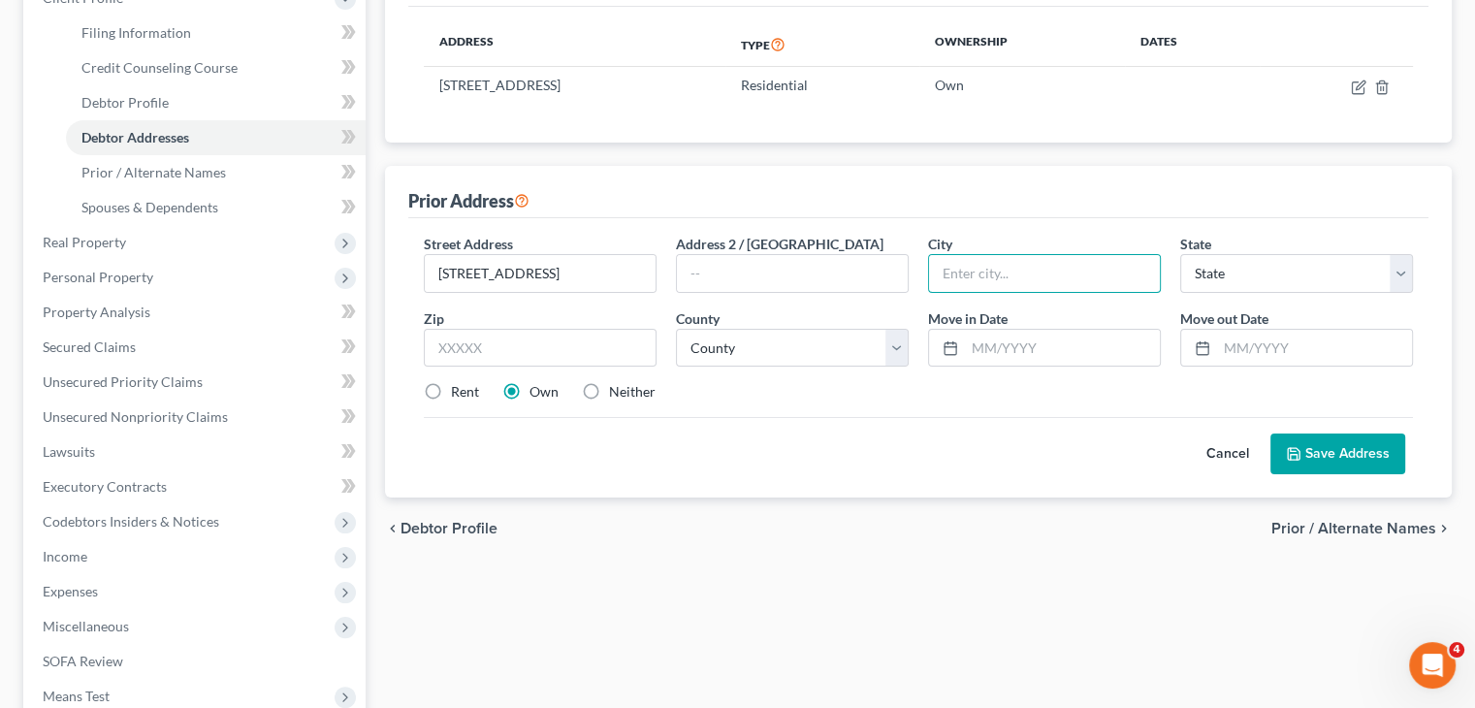
type input "F"
type input "Dacula"
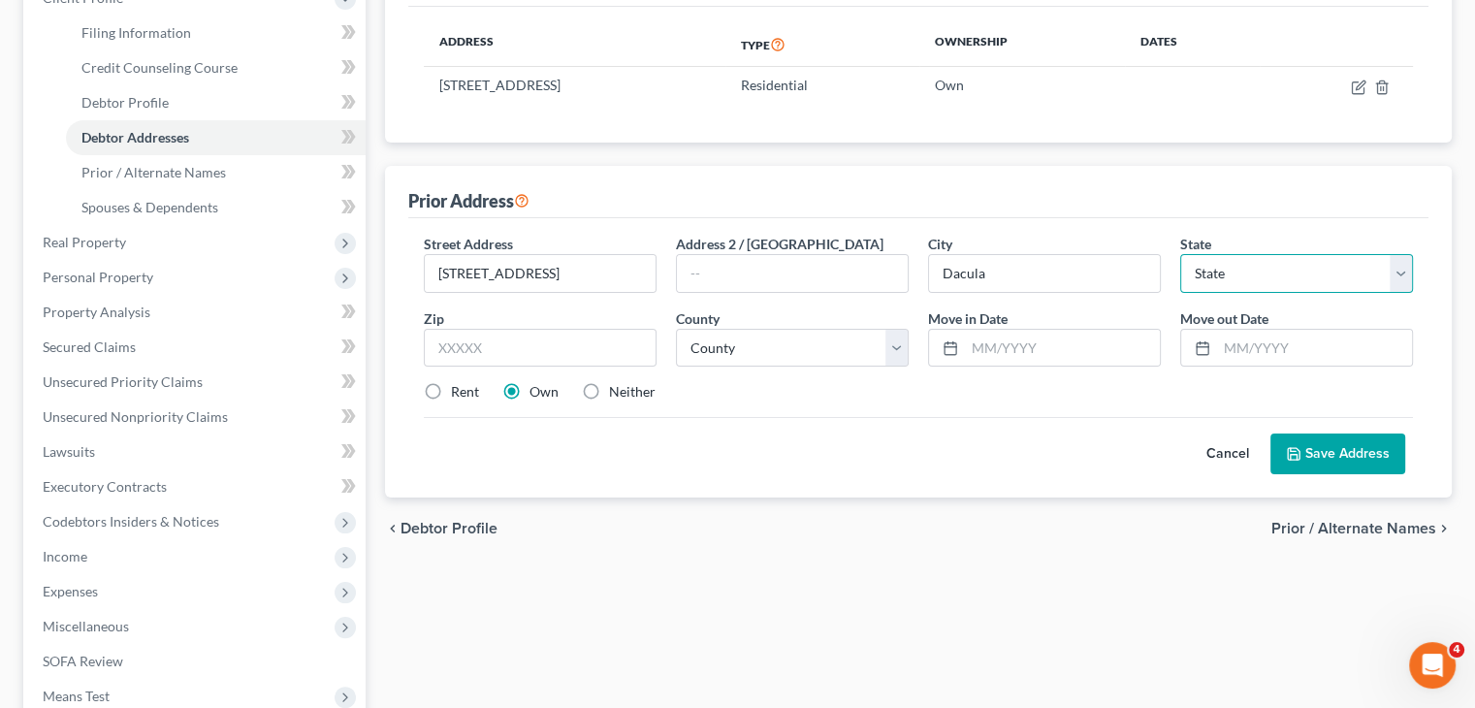
select select "10"
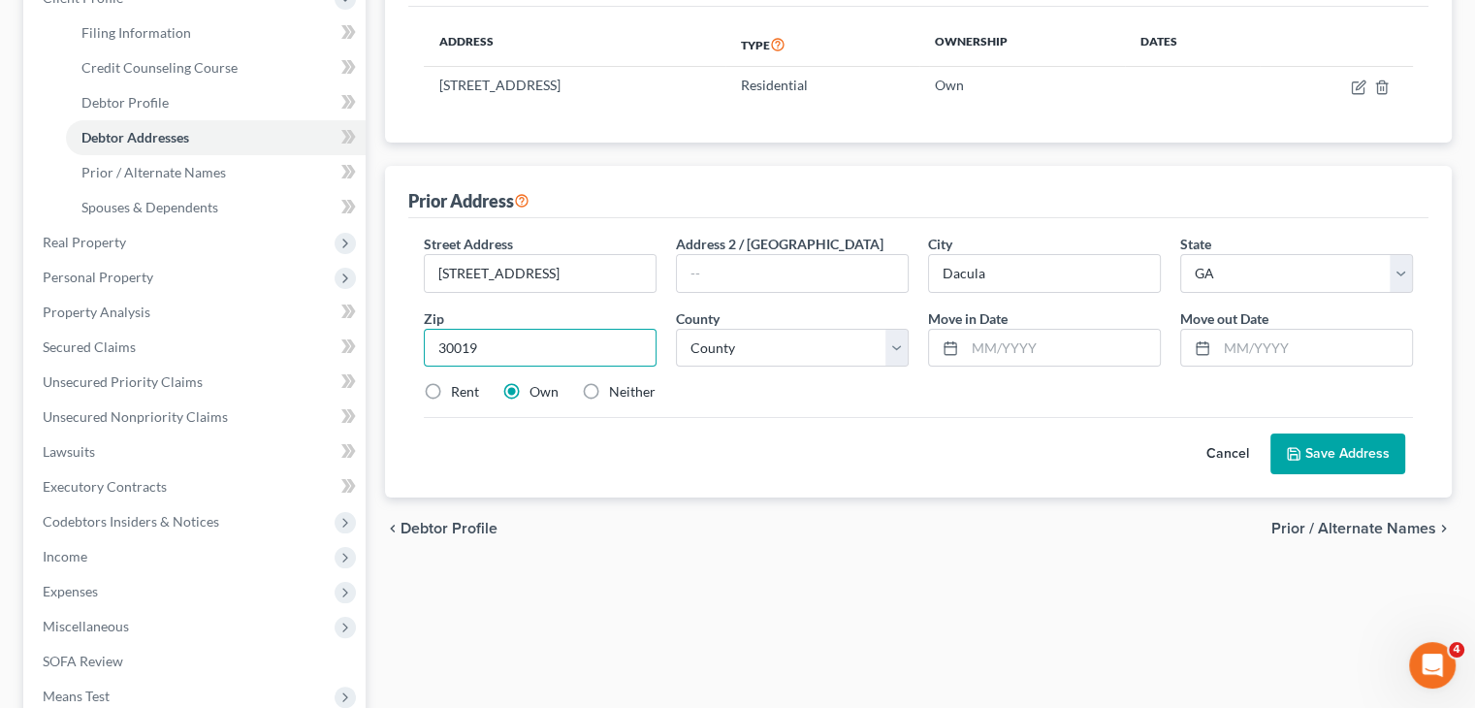
type input "30019"
click at [816, 358] on select "County Appling County Atkinson County Bacon County Baker County Baldwin County …" at bounding box center [792, 348] width 233 height 39
select select "66"
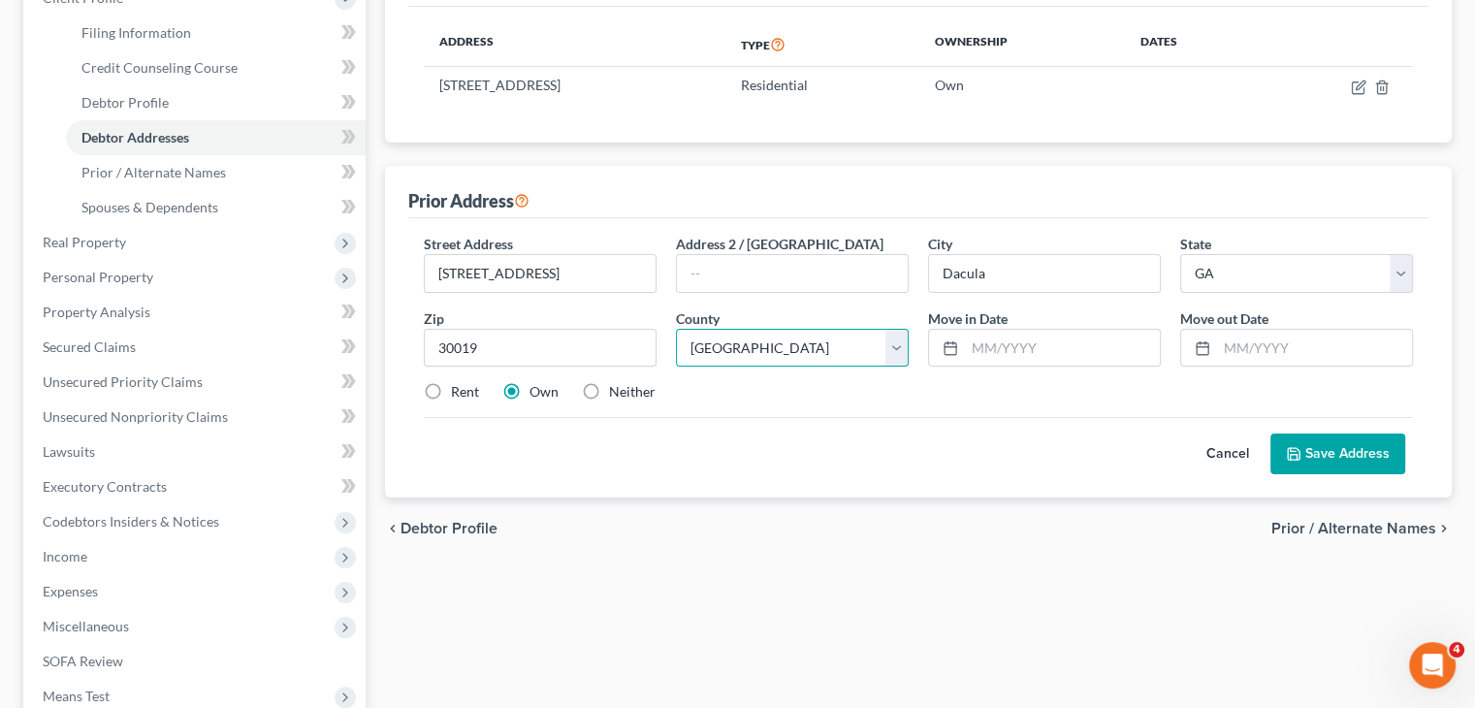
click at [676, 329] on select "County Appling County Atkinson County Bacon County Baker County Baldwin County …" at bounding box center [792, 348] width 233 height 39
click at [998, 346] on input "text" at bounding box center [1062, 348] width 195 height 37
